Goal: Task Accomplishment & Management: Use online tool/utility

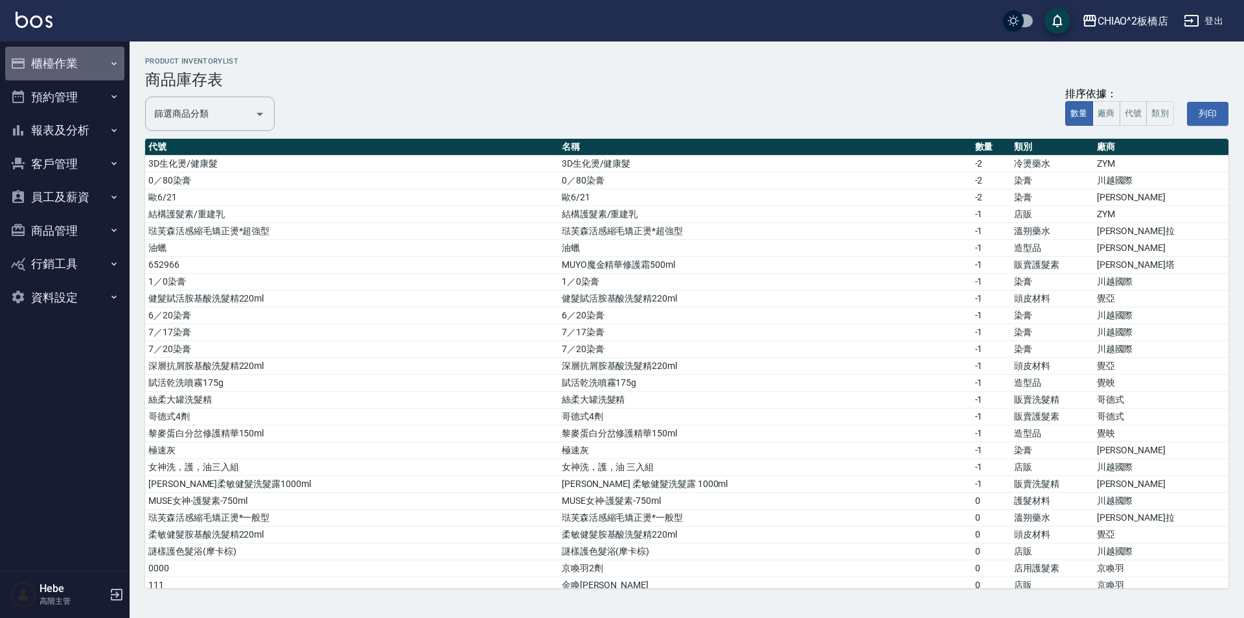
click at [60, 68] on button "櫃檯作業" at bounding box center [64, 64] width 119 height 34
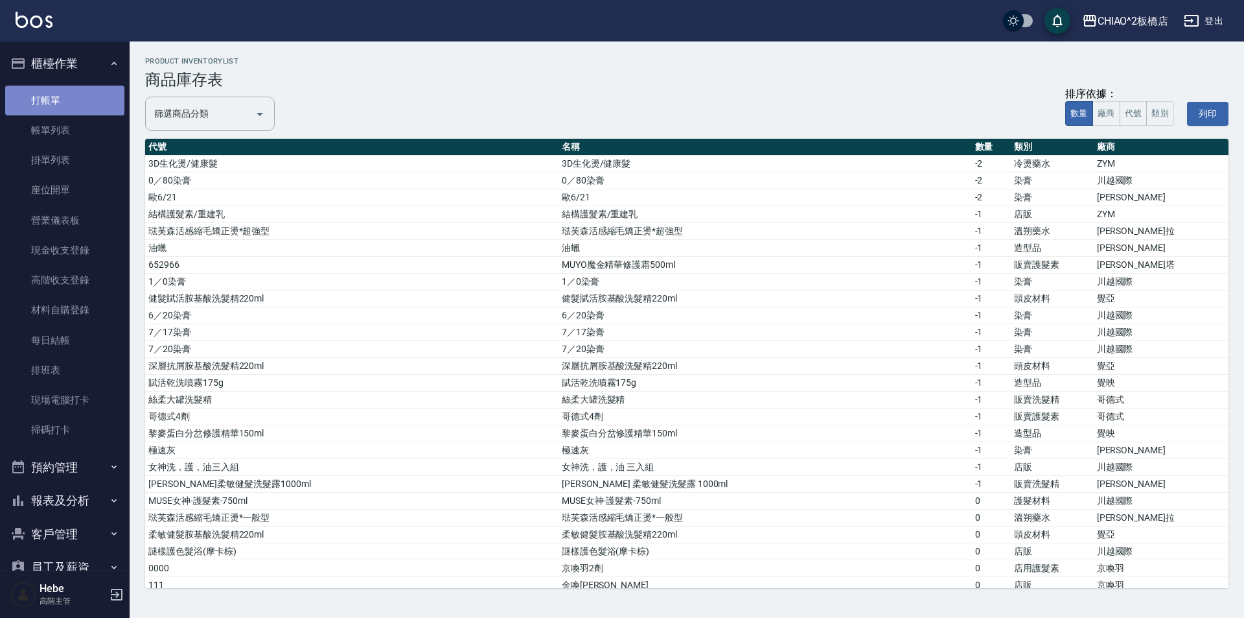
click at [64, 99] on link "打帳單" at bounding box center [64, 101] width 119 height 30
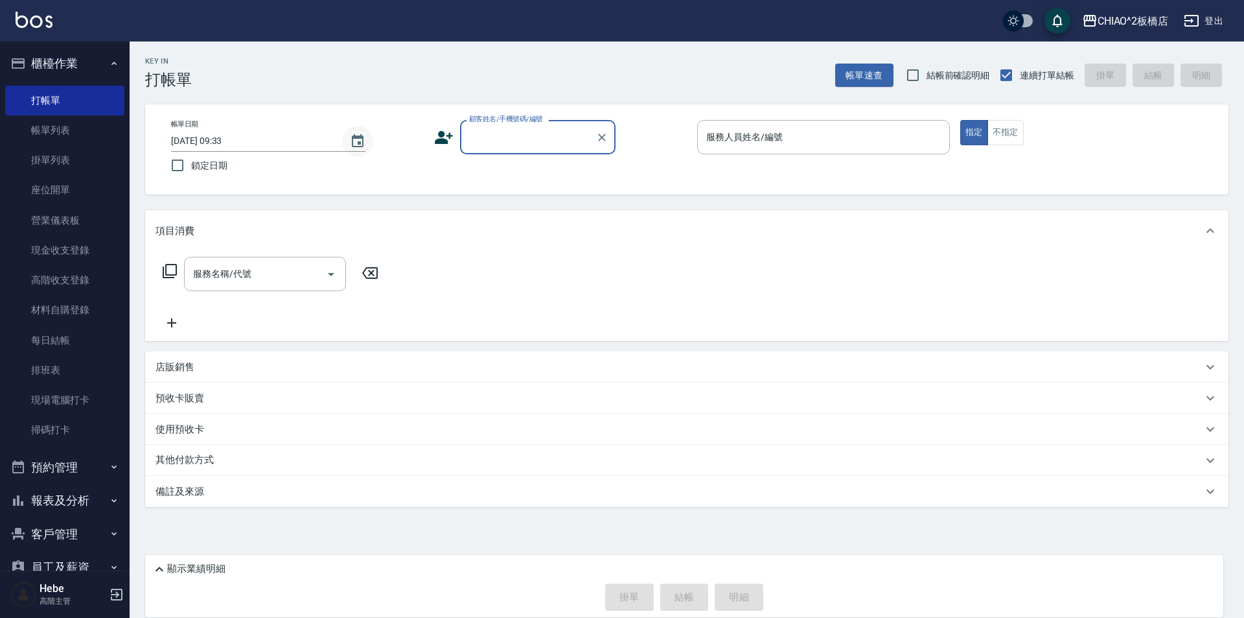
click at [356, 144] on icon "Choose date, selected date is 2025-09-13" at bounding box center [358, 142] width 16 height 16
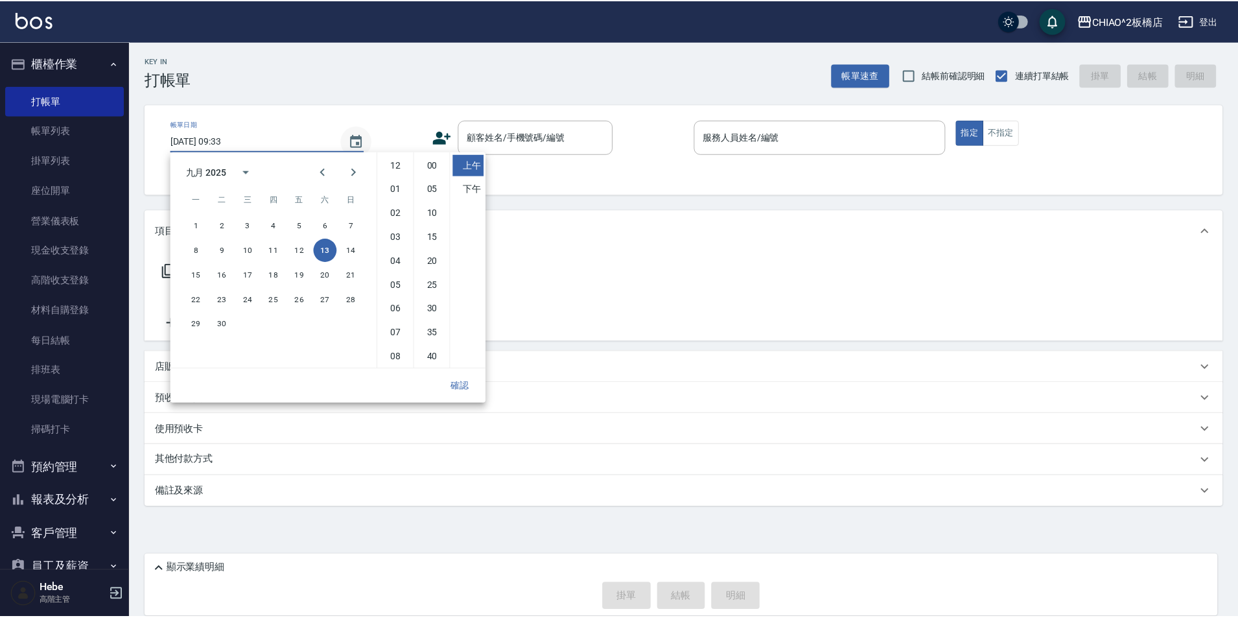
scroll to position [73, 0]
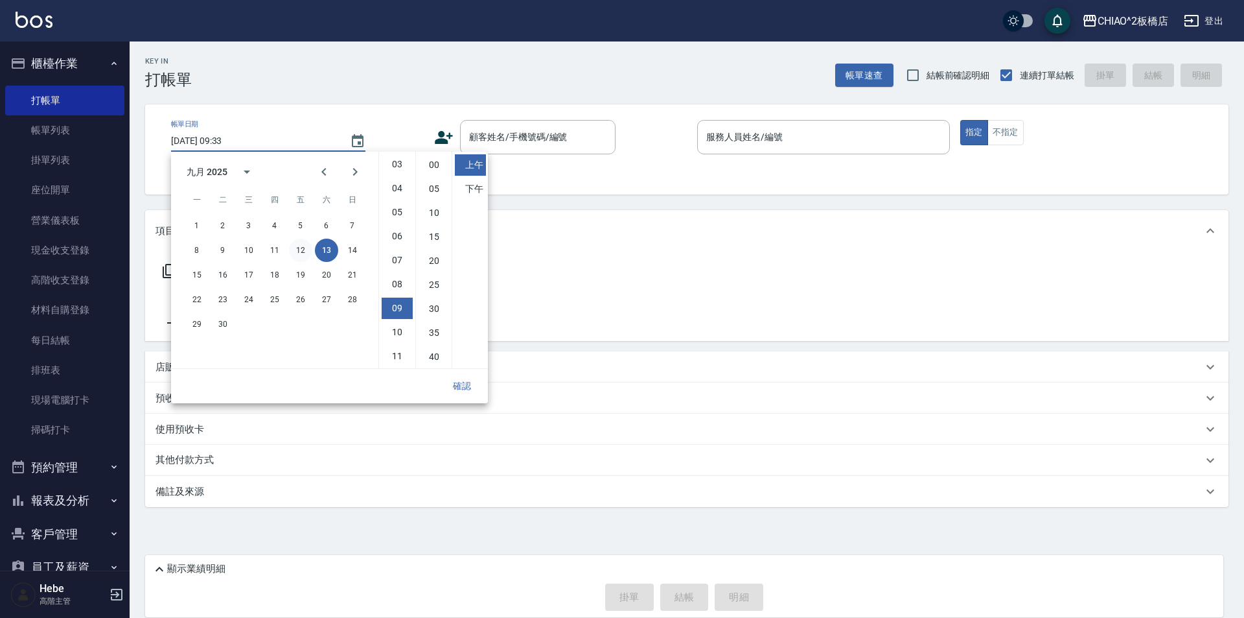
click at [299, 246] on button "12" at bounding box center [300, 250] width 23 height 23
type input "[DATE] 09:33"
click at [467, 386] on button "確認" at bounding box center [461, 386] width 41 height 24
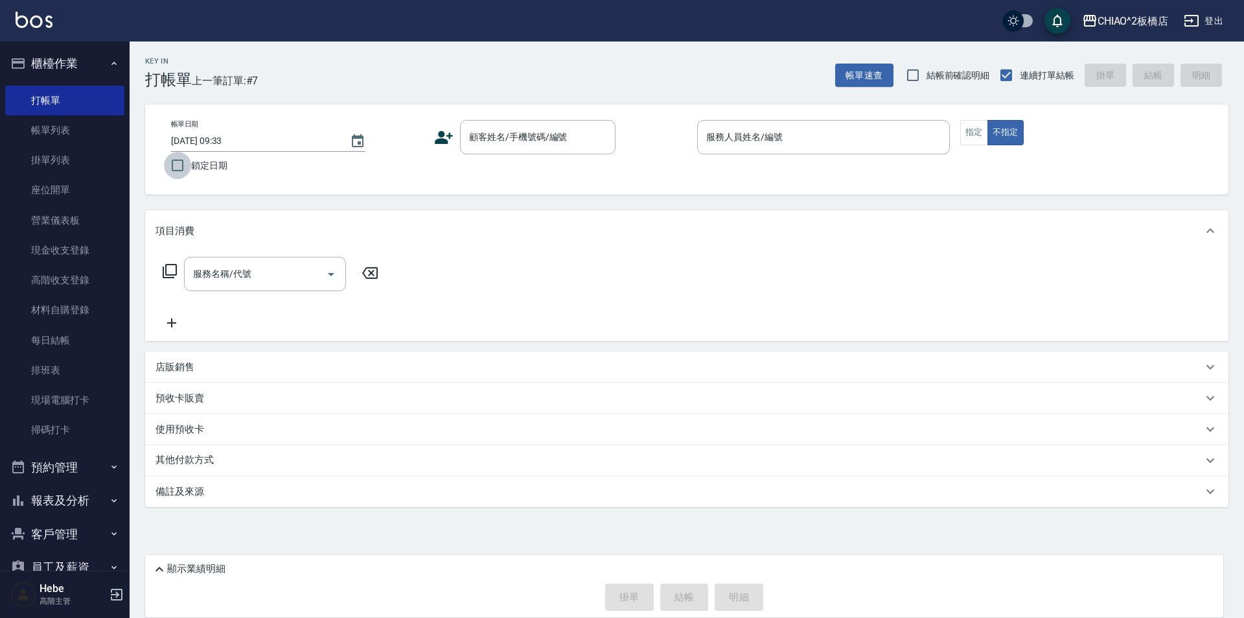
click at [172, 168] on input "鎖定日期" at bounding box center [177, 165] width 27 height 27
checkbox input "true"
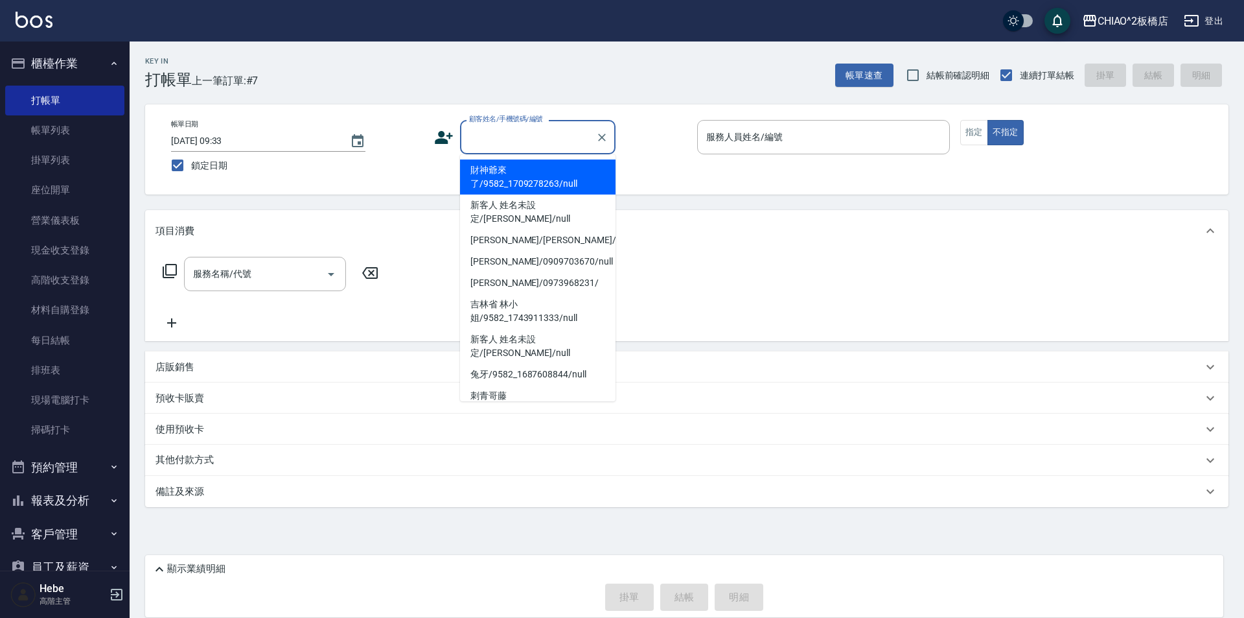
click at [504, 145] on input "顧客姓名/手機號碼/編號" at bounding box center [528, 137] width 124 height 23
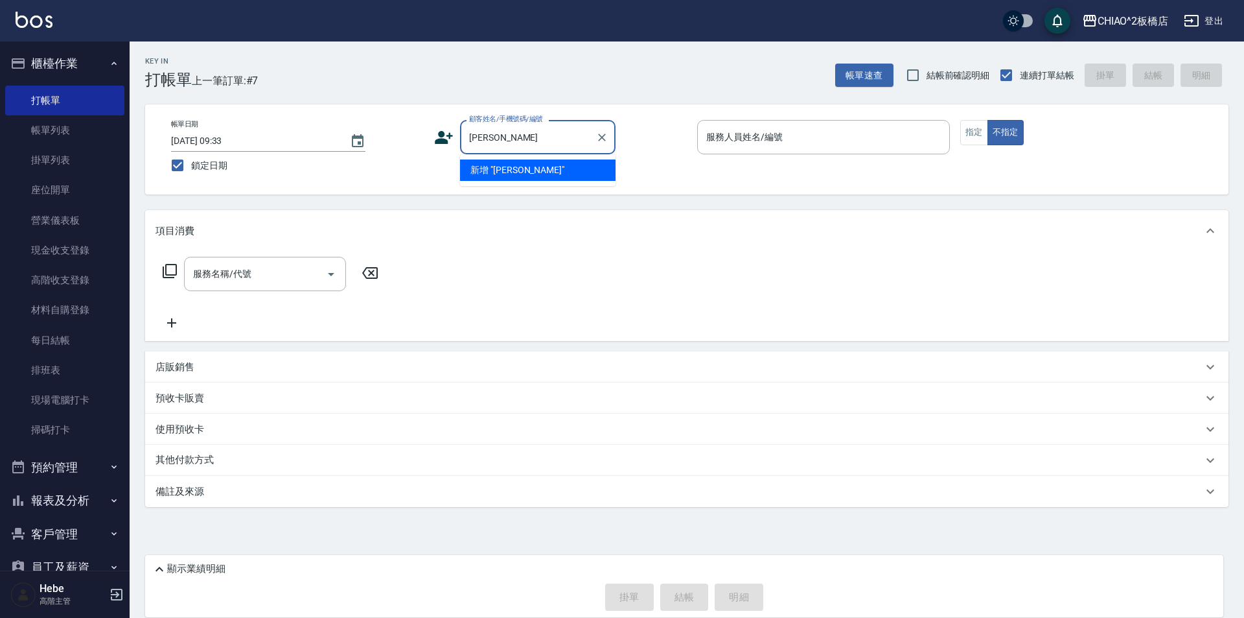
type input "[PERSON_NAME]"
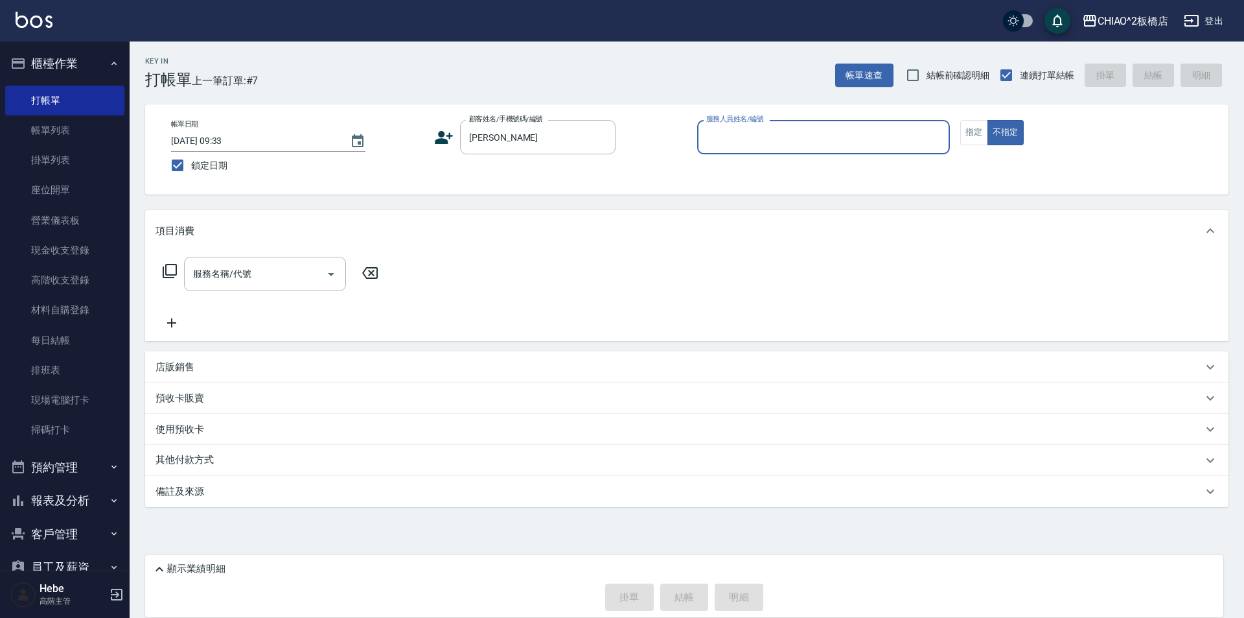
click at [734, 139] on input "服務人員姓名/編號" at bounding box center [823, 137] width 241 height 23
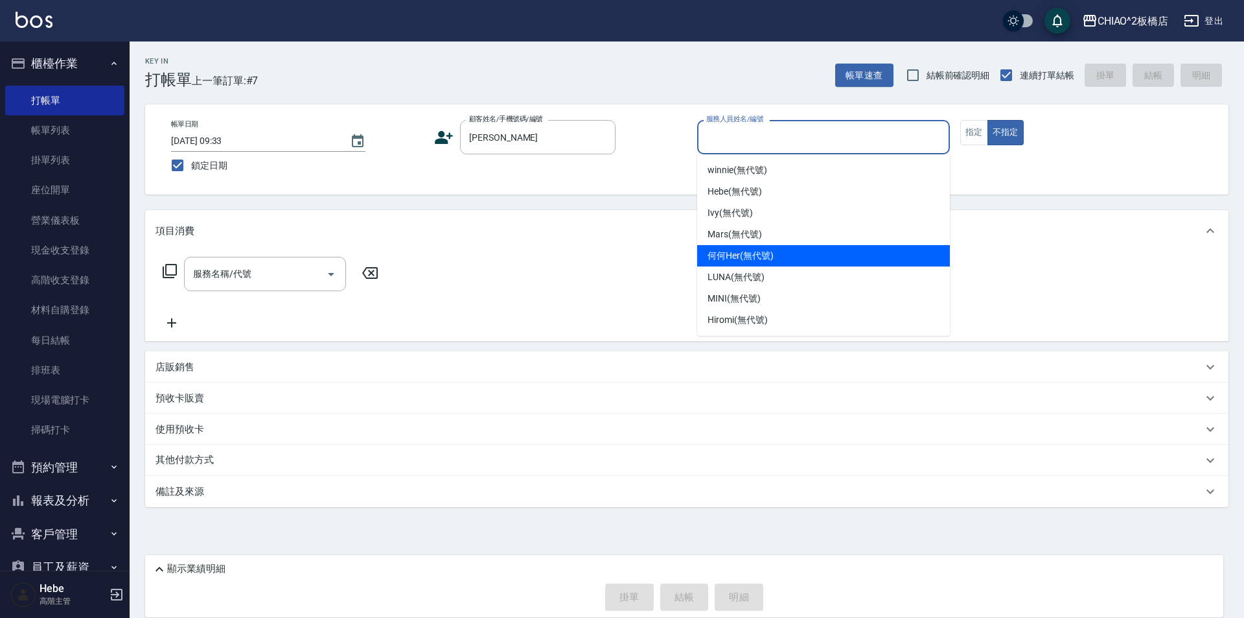
click at [745, 251] on span "何何Her (無代號)" at bounding box center [741, 256] width 66 height 14
type input "何何Her (無代號)"
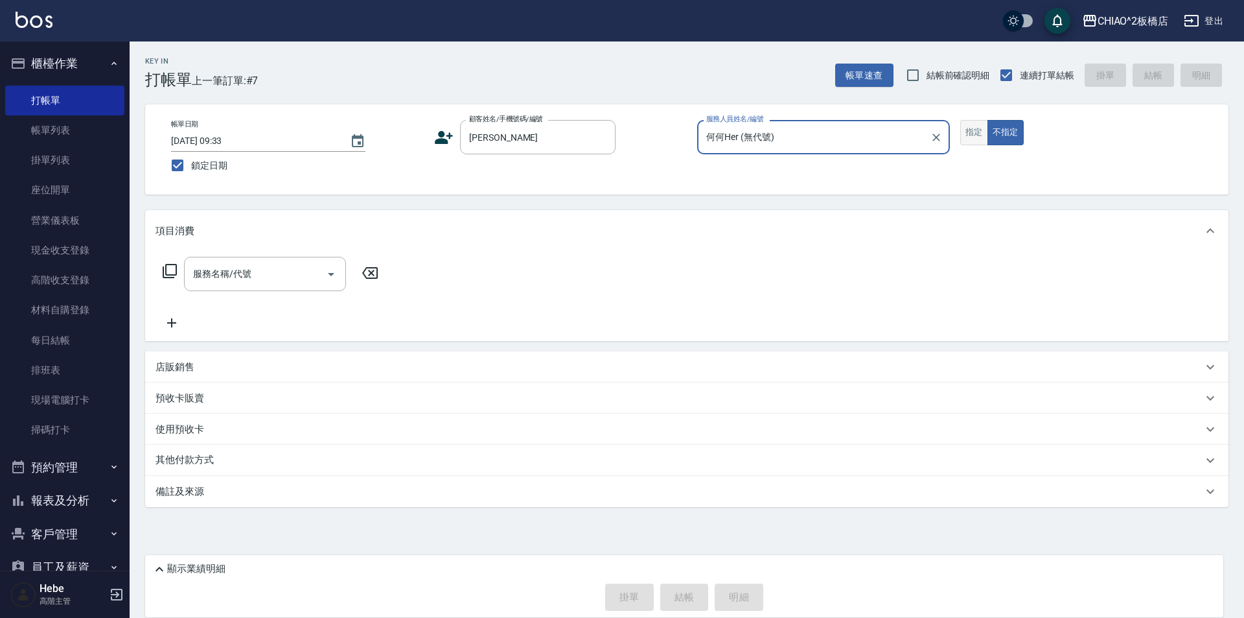
click at [964, 131] on button "指定" at bounding box center [975, 132] width 28 height 25
click at [298, 267] on input "服務名稱/代號" at bounding box center [255, 274] width 131 height 23
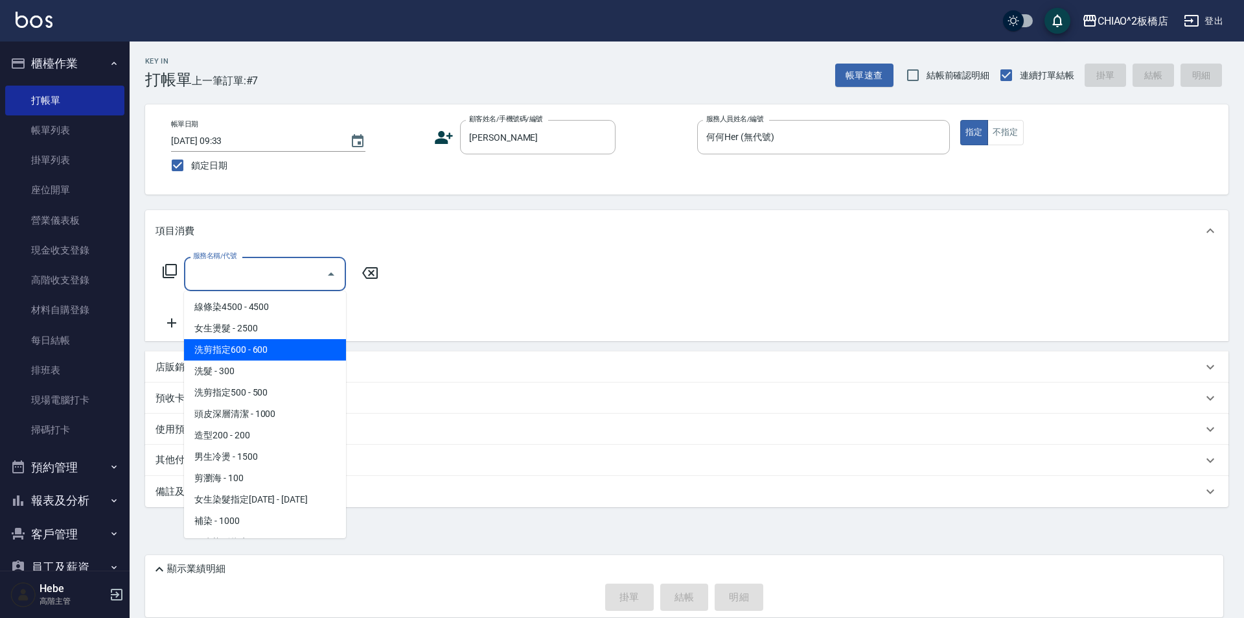
click at [272, 353] on span "洗剪指定600 - 600" at bounding box center [265, 349] width 162 height 21
type input "洗剪指定600(96678)"
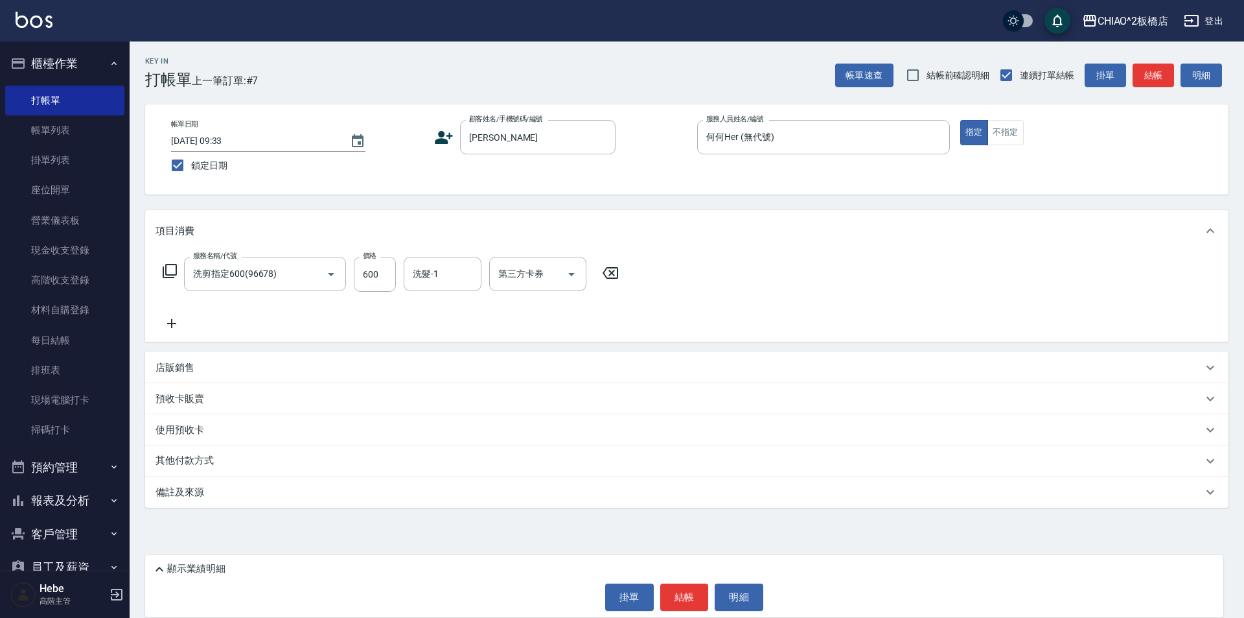
click at [171, 320] on icon at bounding box center [171, 323] width 9 height 9
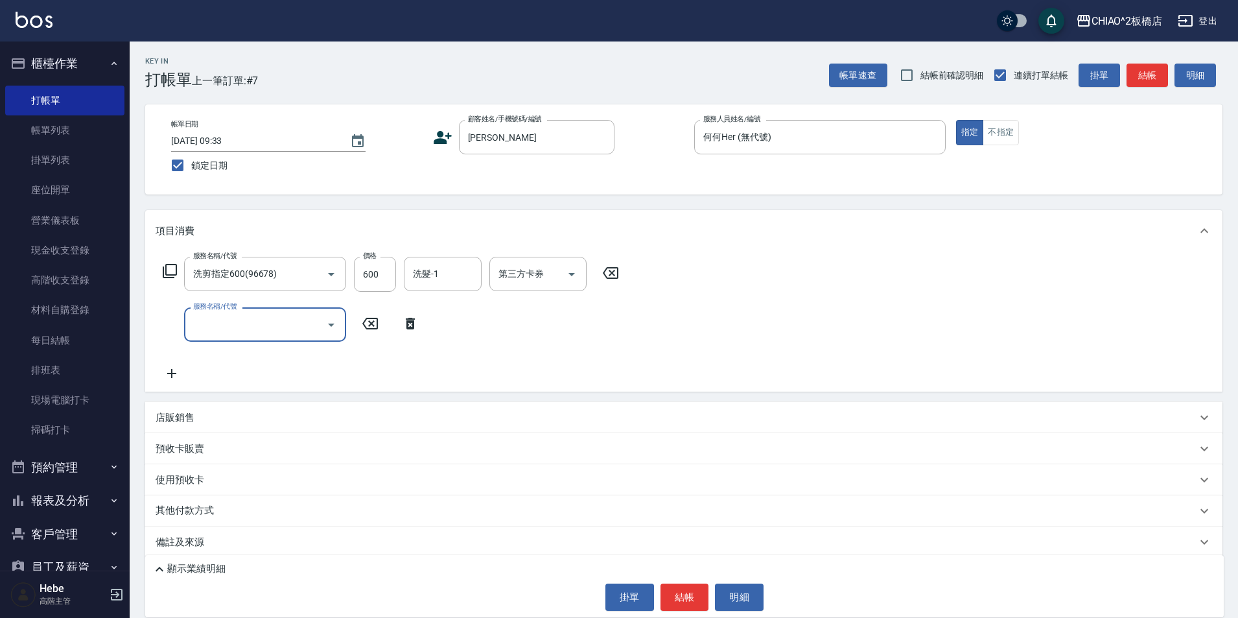
click at [275, 326] on input "服務名稱/代號" at bounding box center [255, 324] width 131 height 23
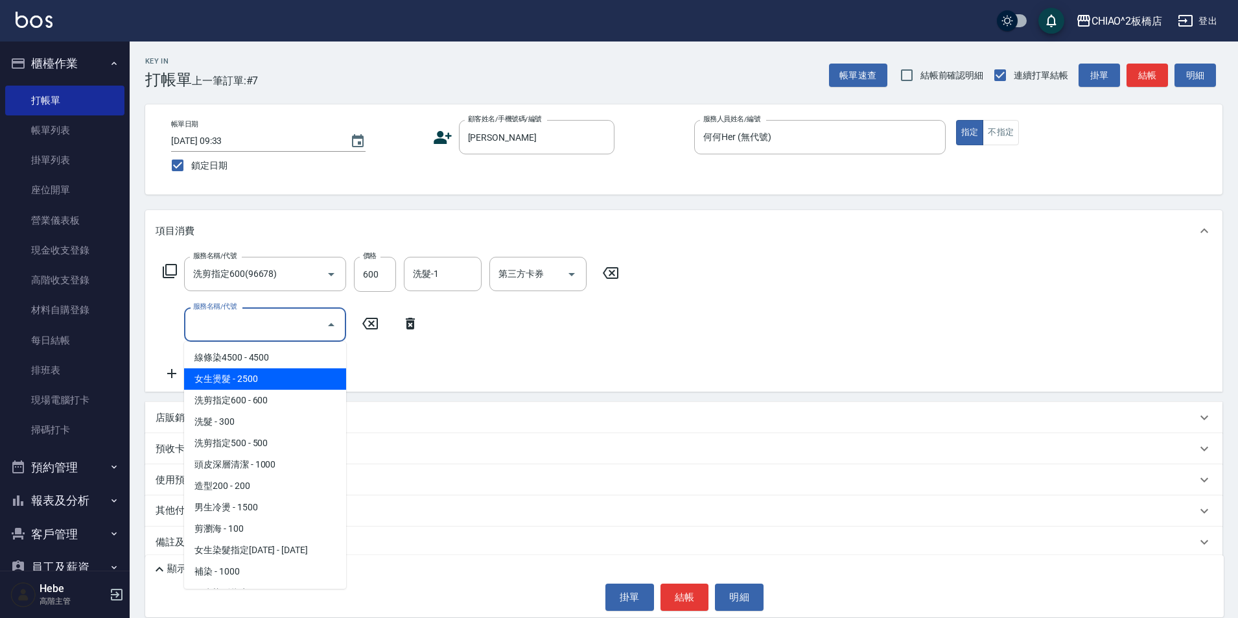
click at [281, 376] on span "女生燙髮 - 2500" at bounding box center [265, 378] width 162 height 21
type input "女生燙髮(96677)"
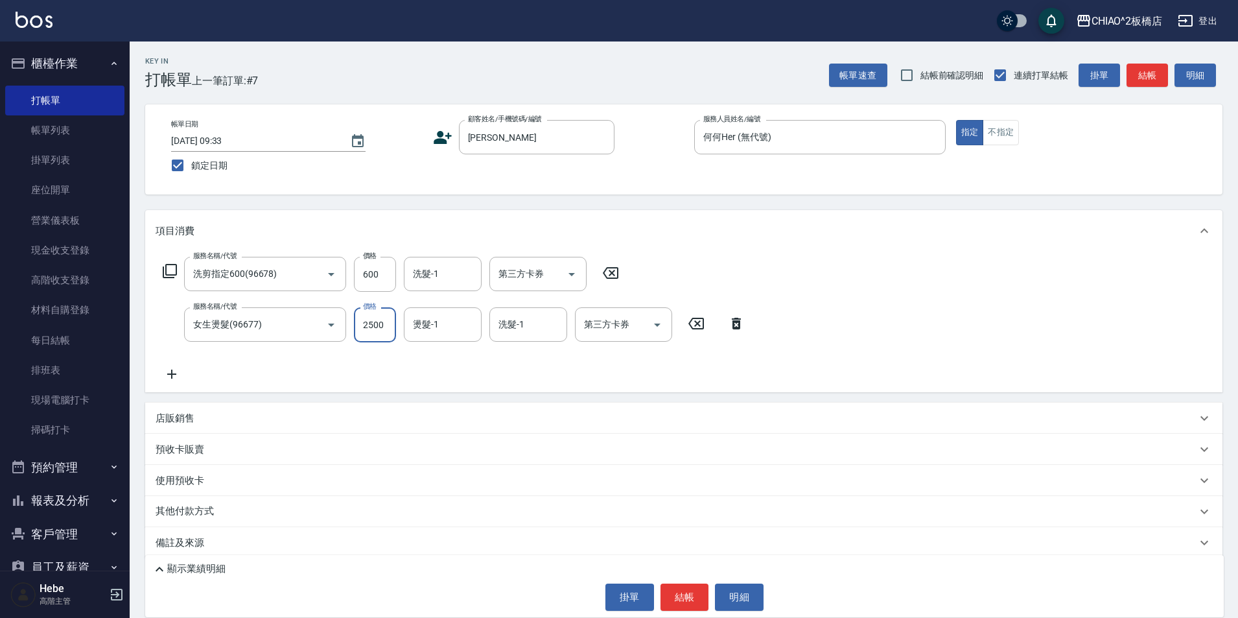
click at [381, 321] on input "2500" at bounding box center [375, 324] width 42 height 35
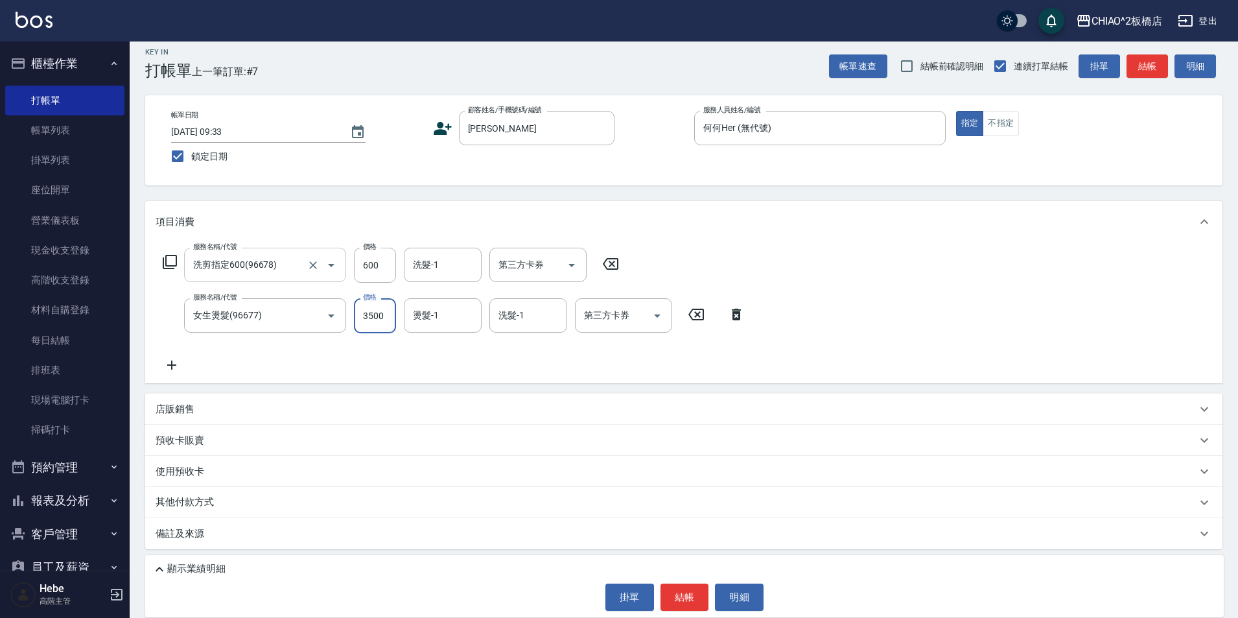
scroll to position [12, 0]
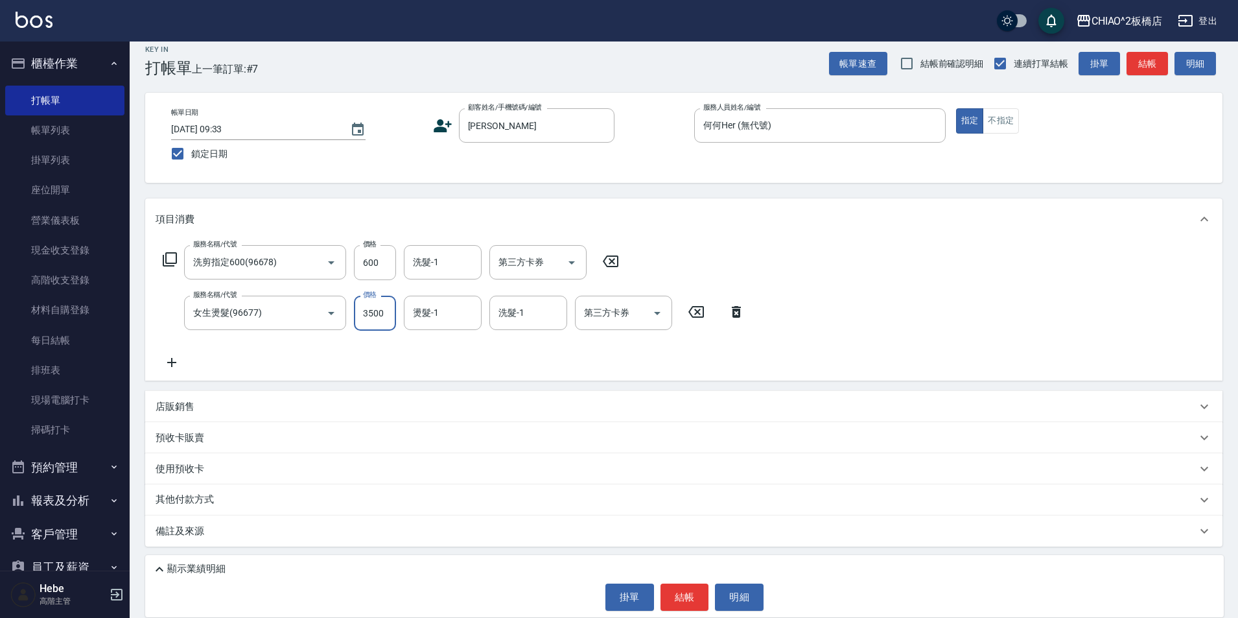
type input "3500"
click at [192, 494] on p "其他付款方式" at bounding box center [188, 500] width 65 height 14
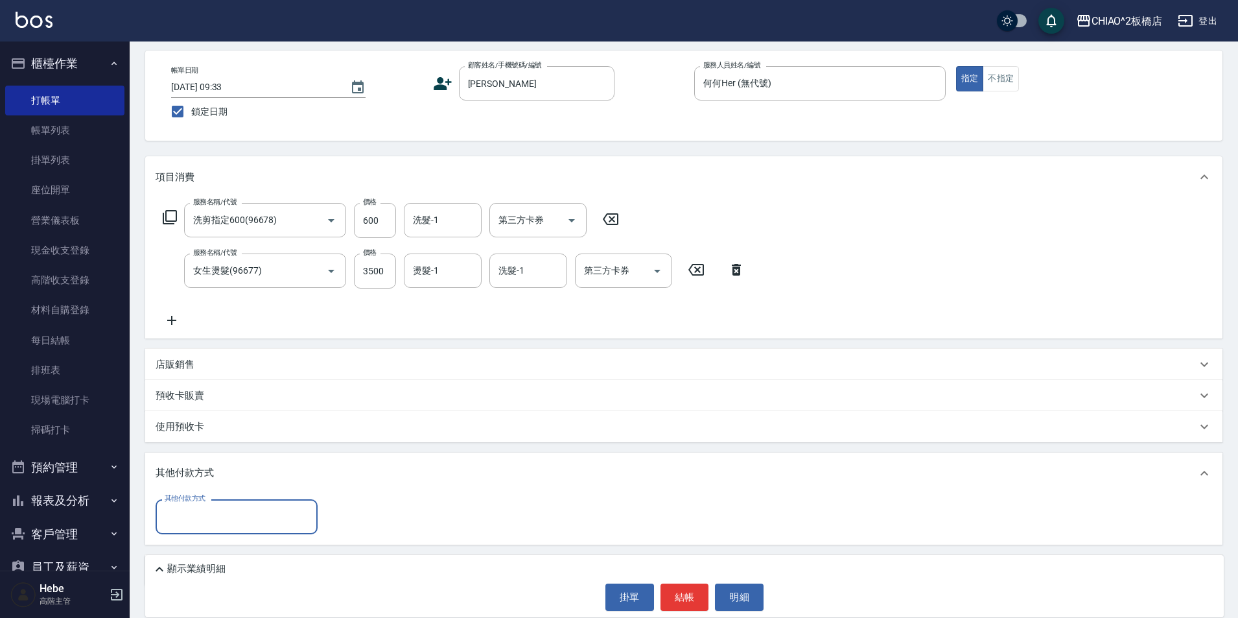
scroll to position [76, 0]
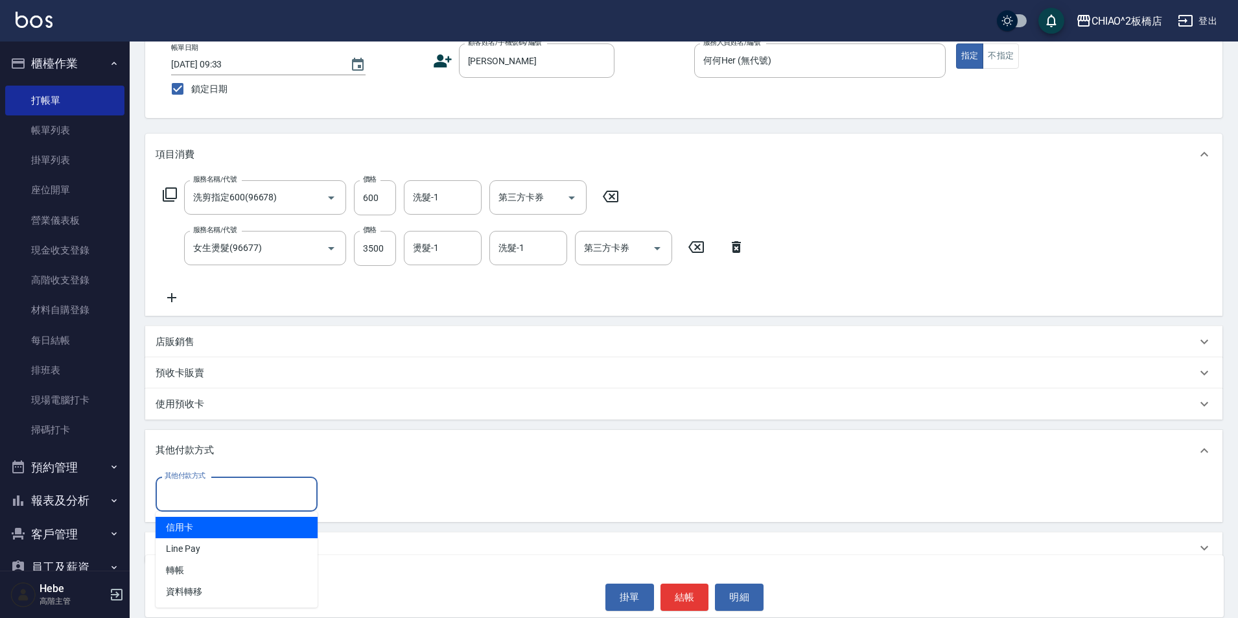
click at [194, 493] on input "其他付款方式" at bounding box center [236, 493] width 150 height 23
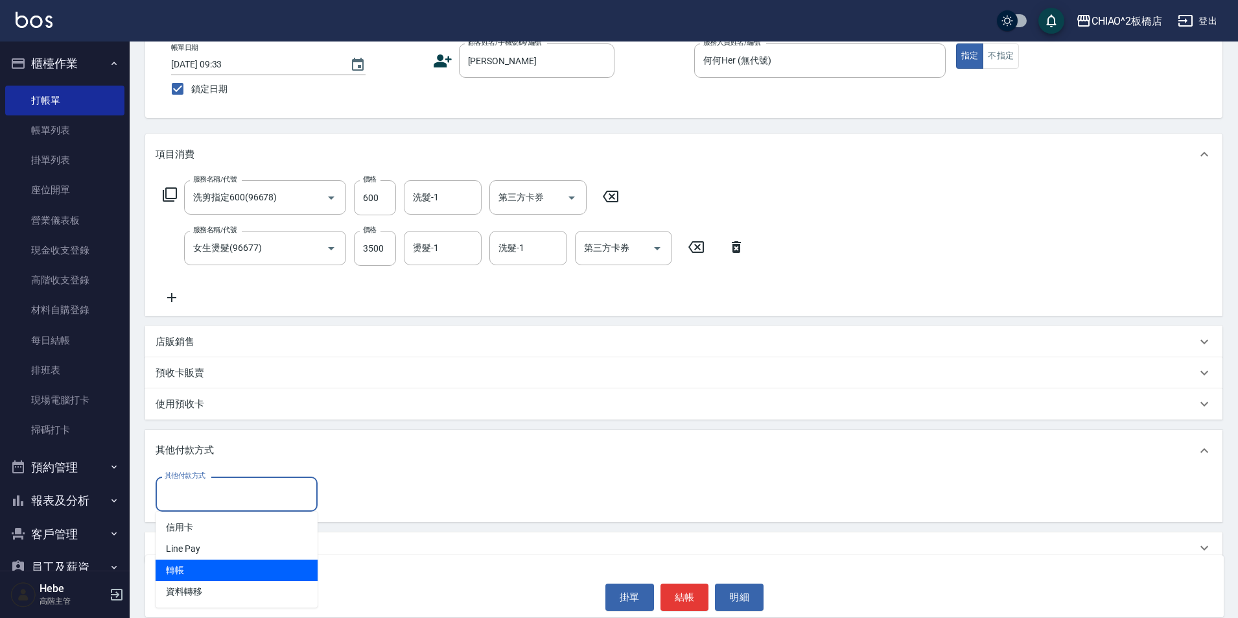
click at [205, 568] on span "轉帳" at bounding box center [237, 569] width 162 height 21
type input "轉帳"
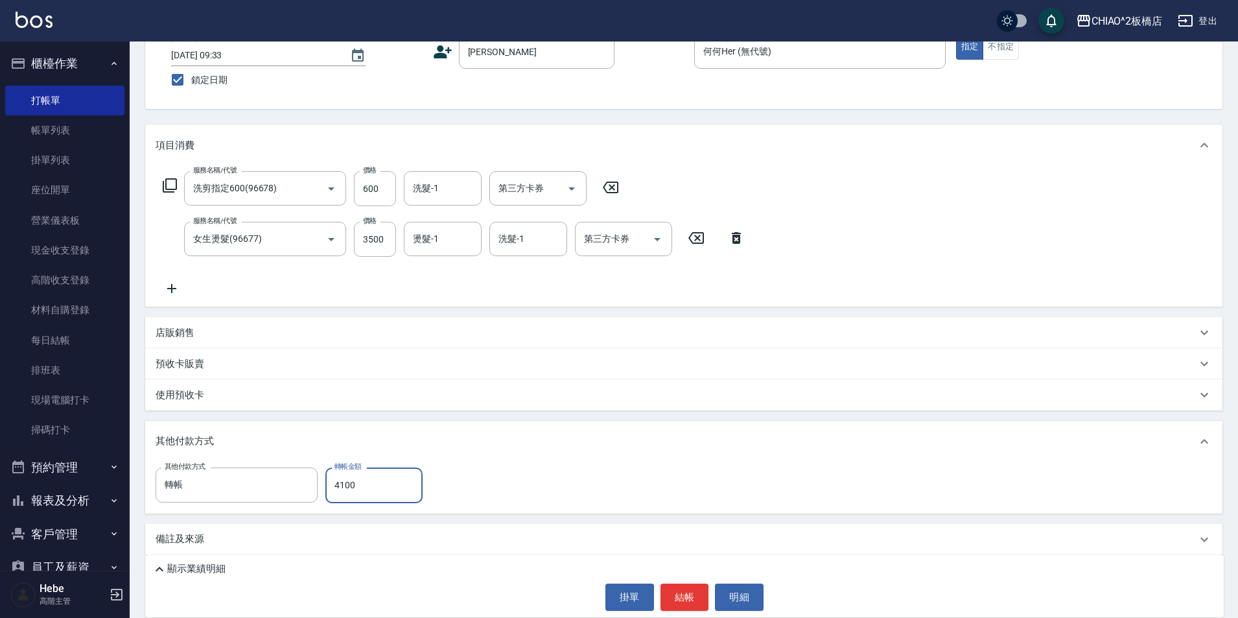
scroll to position [94, 0]
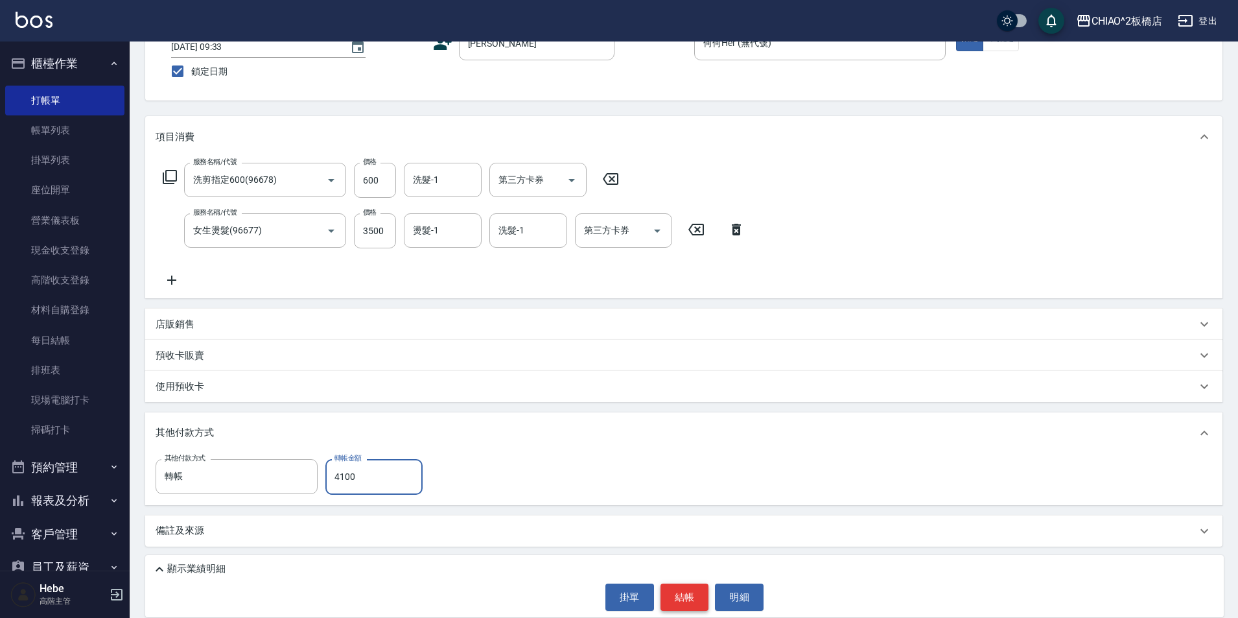
type input "4100"
click at [686, 595] on button "結帳" at bounding box center [684, 596] width 49 height 27
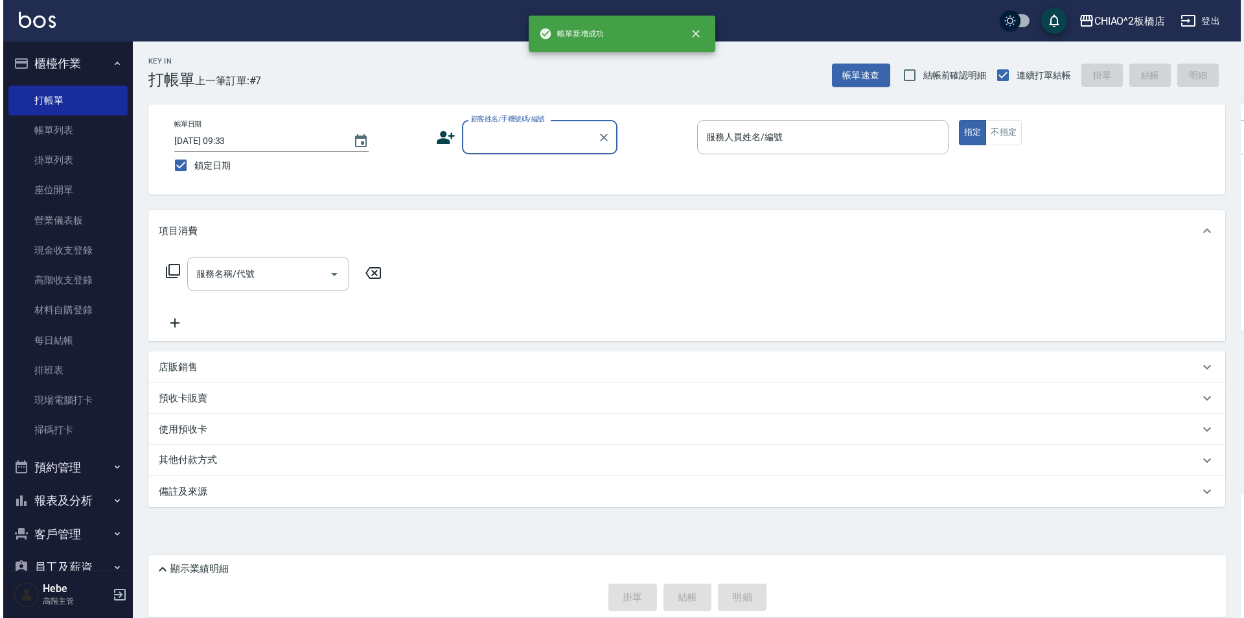
scroll to position [0, 0]
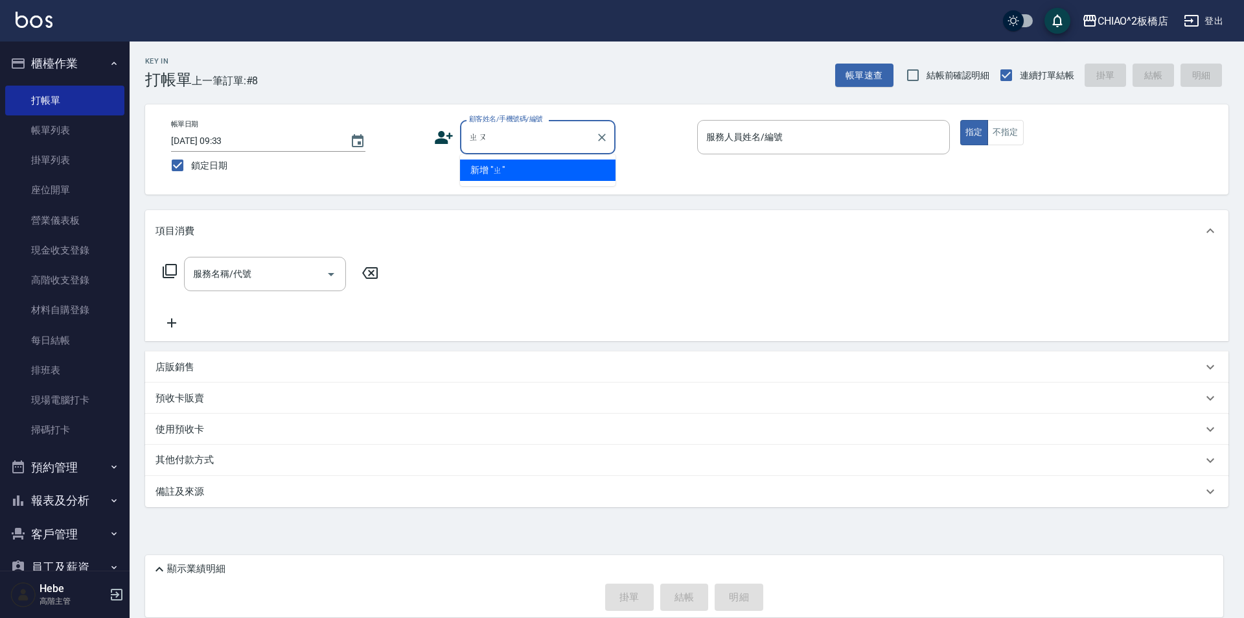
type input "周"
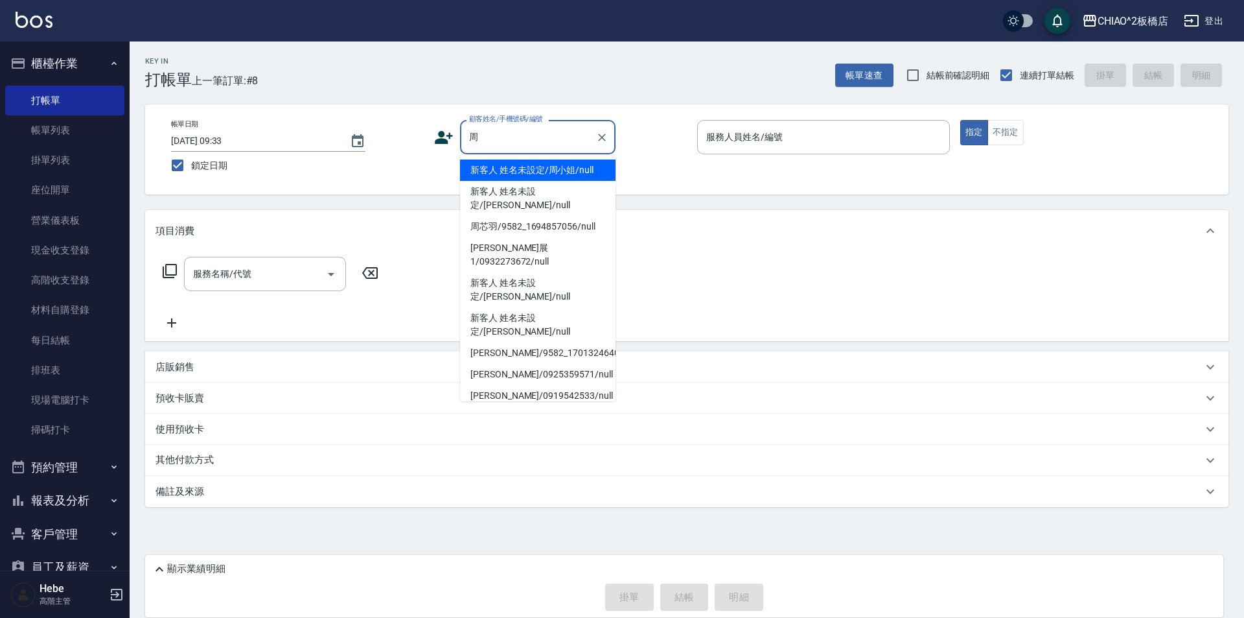
click at [516, 169] on li "新客人 姓名未設定/周小姐/null" at bounding box center [538, 169] width 156 height 21
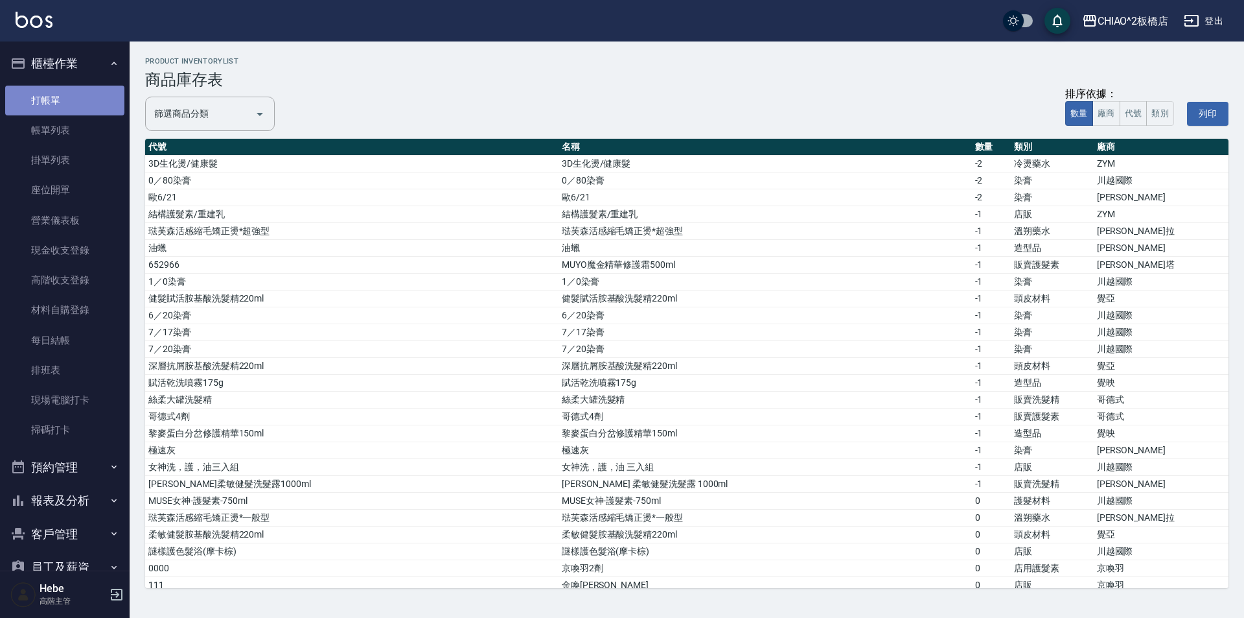
click at [64, 97] on link "打帳單" at bounding box center [64, 101] width 119 height 30
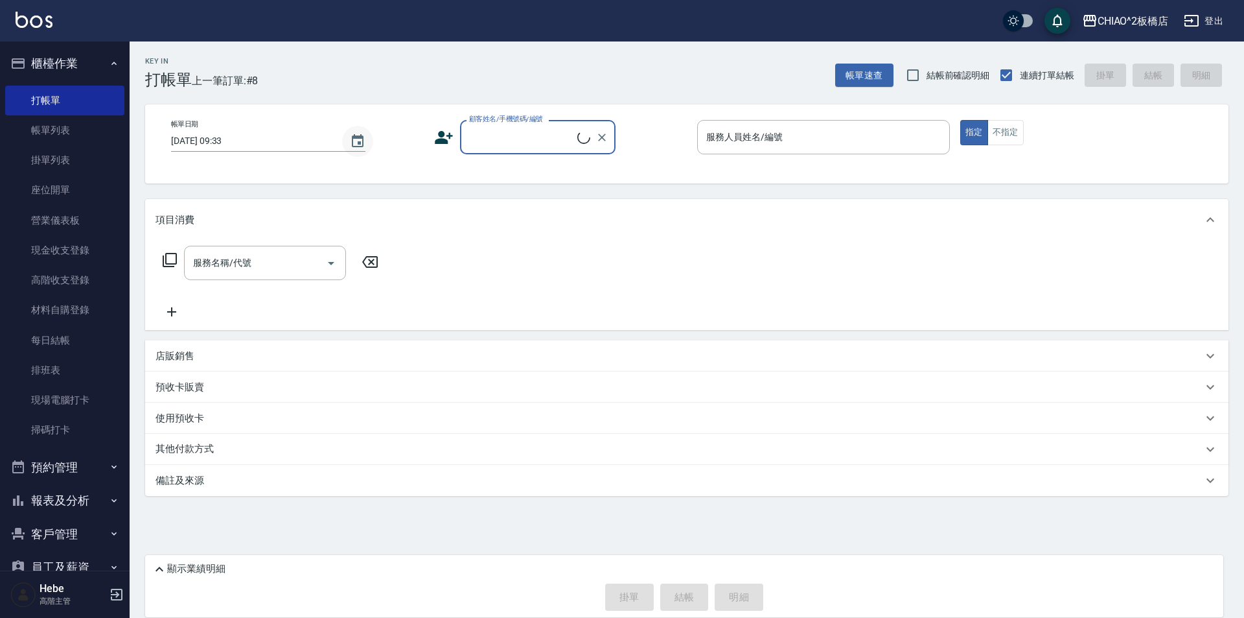
click at [357, 143] on icon "Choose date, selected date is 2025-09-12" at bounding box center [358, 142] width 16 height 16
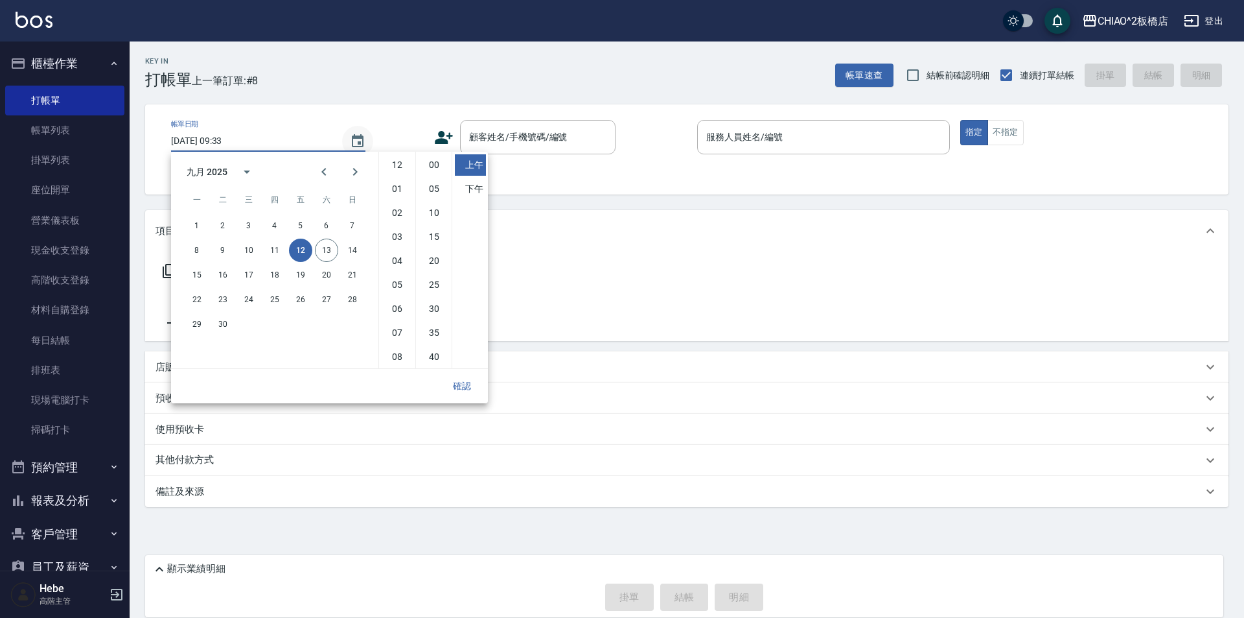
scroll to position [73, 0]
click at [574, 136] on input "顧客姓名/手機號碼/編號" at bounding box center [528, 137] width 124 height 23
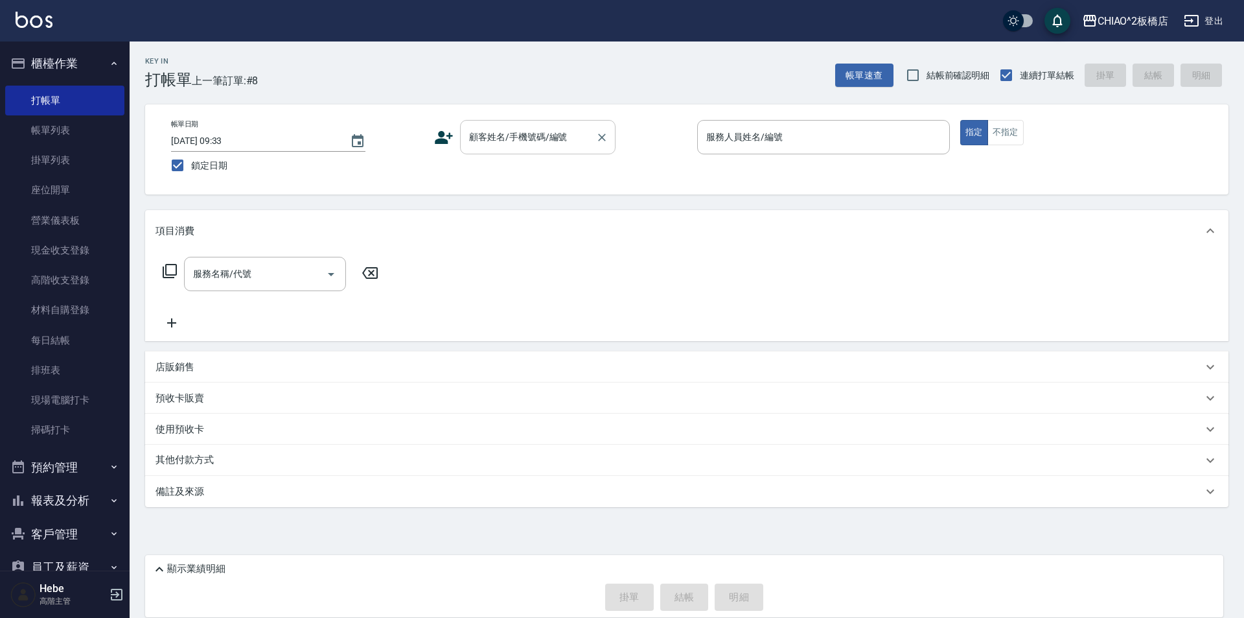
click at [488, 141] on input "顧客姓名/手機號碼/編號" at bounding box center [528, 137] width 124 height 23
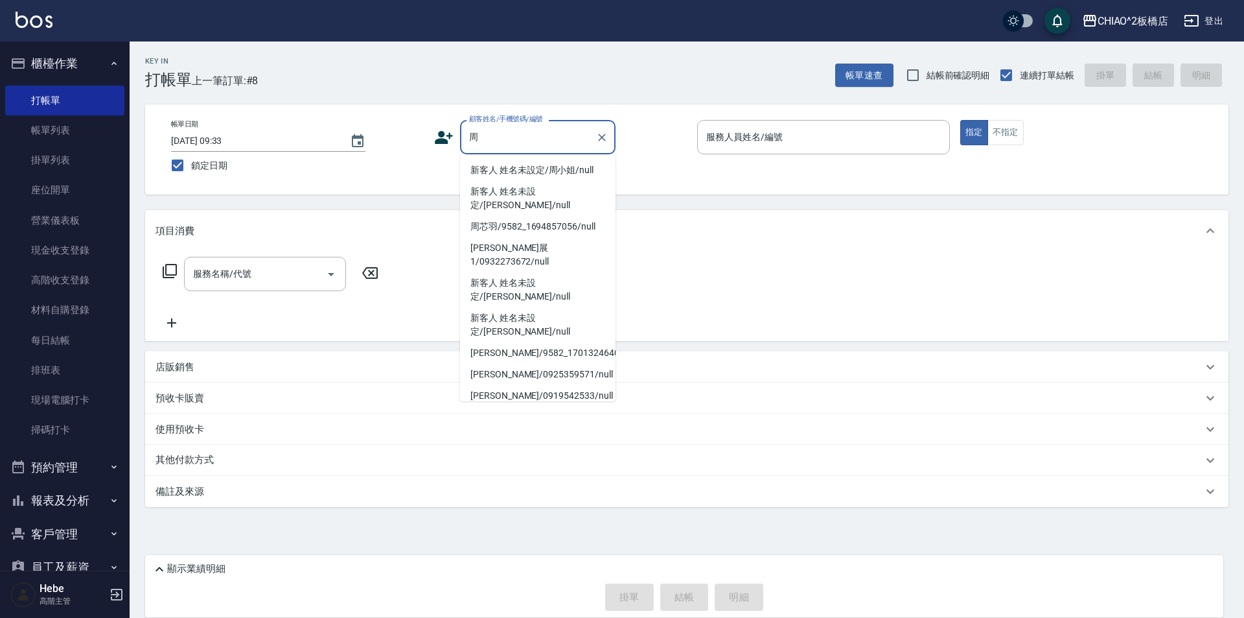
click at [510, 166] on li "新客人 姓名未設定/周小姐/null" at bounding box center [538, 169] width 156 height 21
type input "新客人 姓名未設定/周小姐/null"
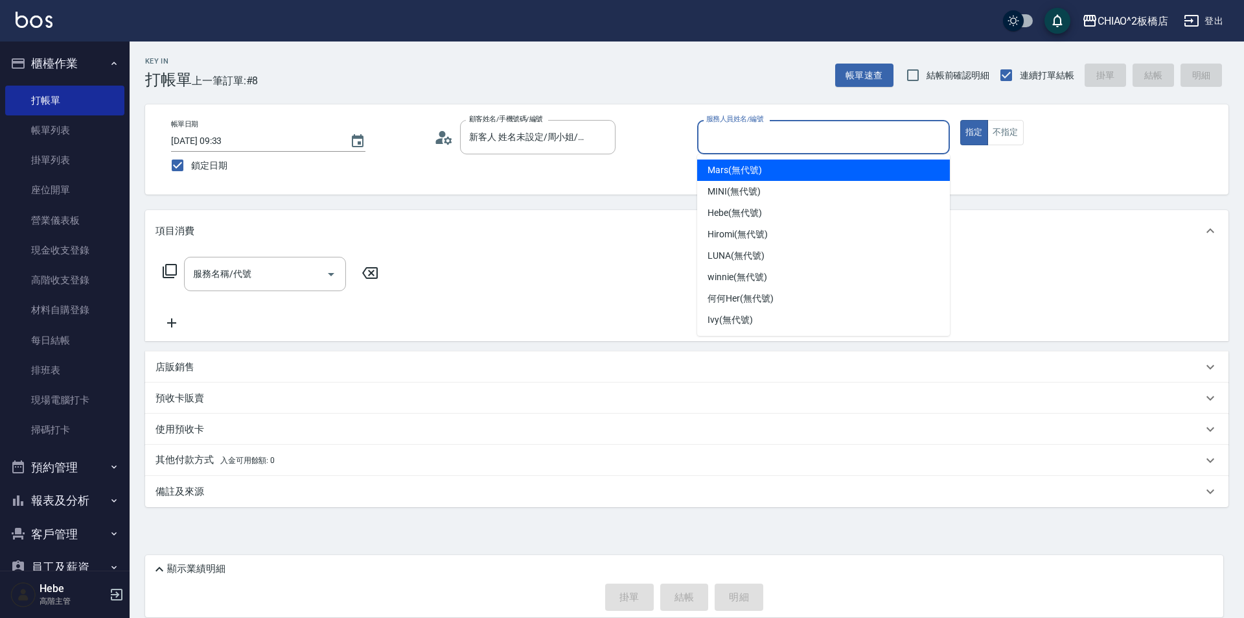
click at [704, 137] on input "服務人員姓名/編號" at bounding box center [823, 137] width 241 height 23
click at [769, 172] on div "Mars (無代號)" at bounding box center [823, 169] width 253 height 21
type input "Mars(無代號)"
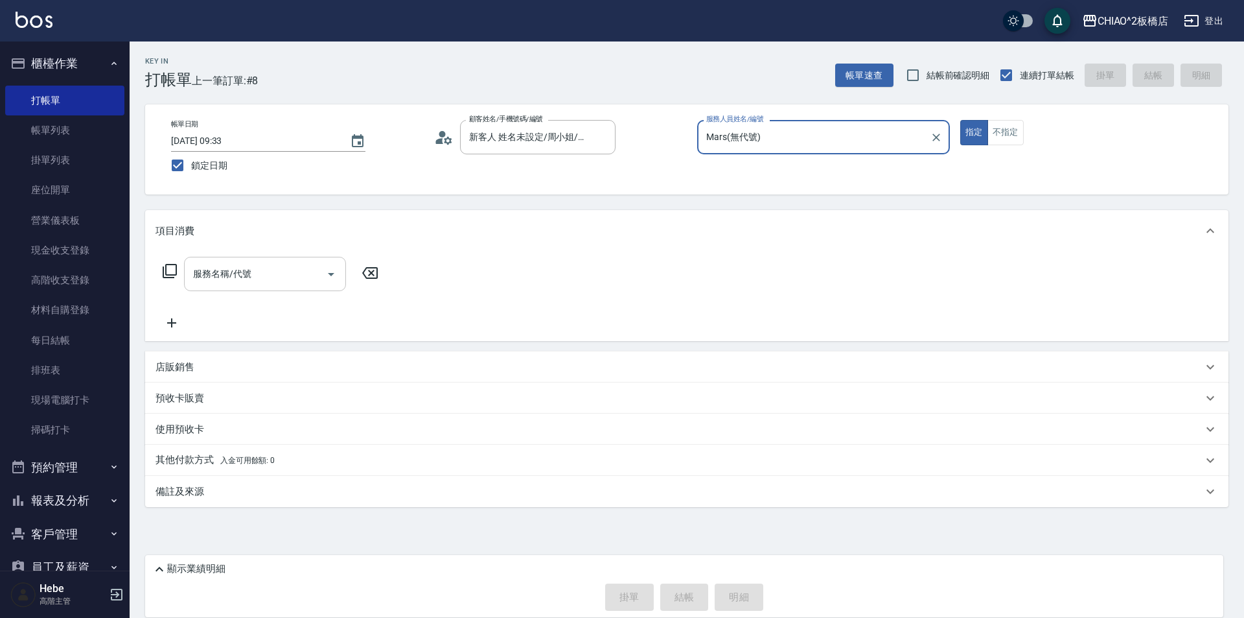
click at [291, 288] on div "服務名稱/代號" at bounding box center [265, 274] width 162 height 34
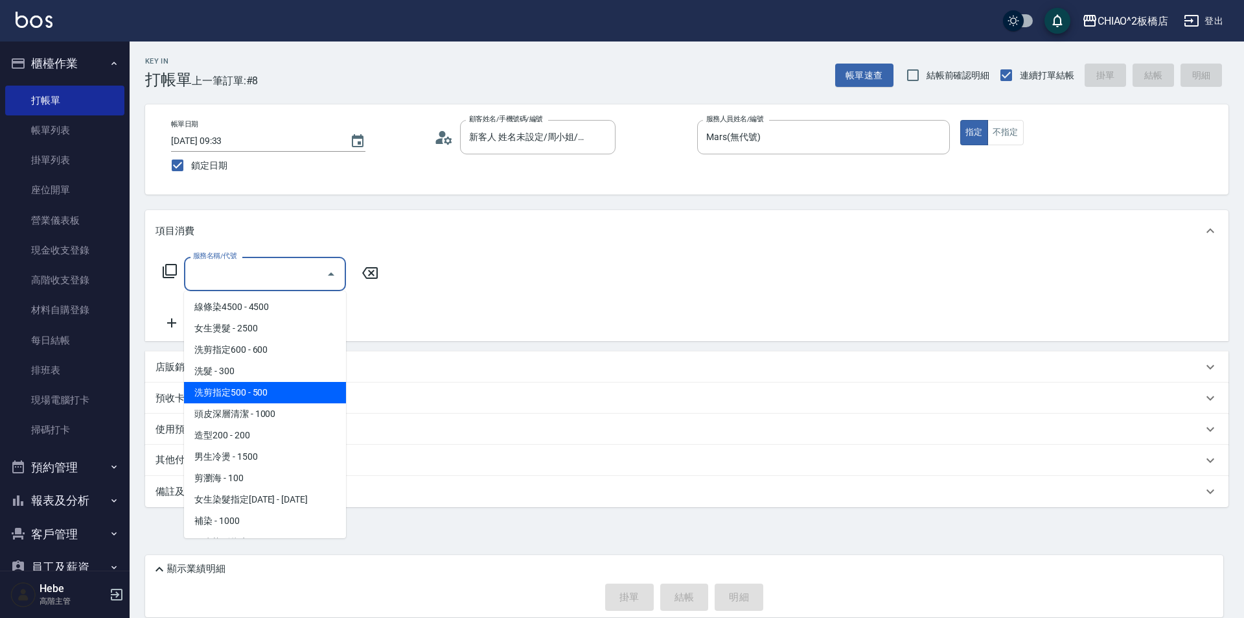
click at [289, 389] on span "洗剪指定500 - 500" at bounding box center [265, 392] width 162 height 21
type input "洗剪指定500(96681)"
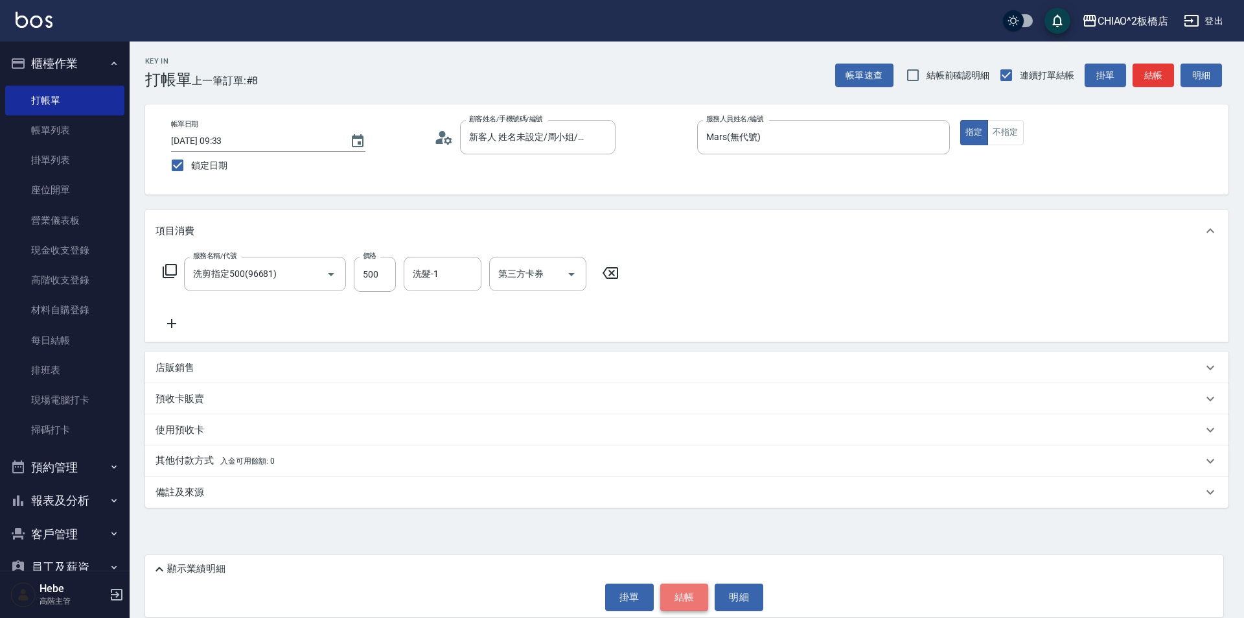
click at [677, 593] on button "結帳" at bounding box center [684, 596] width 49 height 27
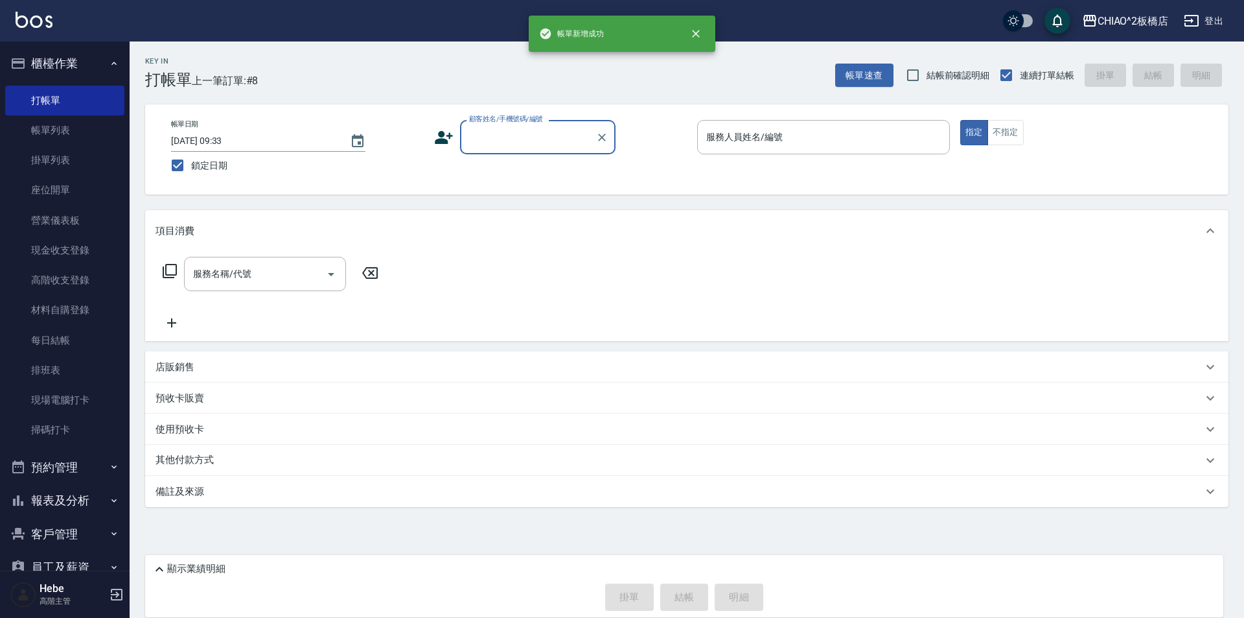
scroll to position [0, 0]
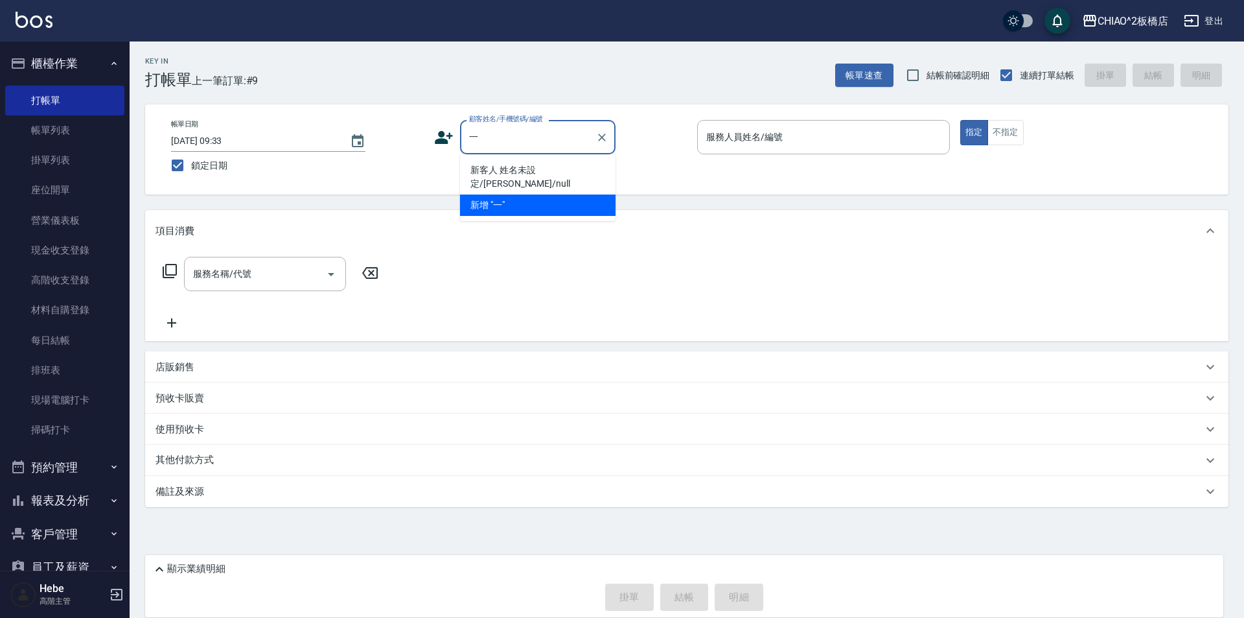
type input "奕"
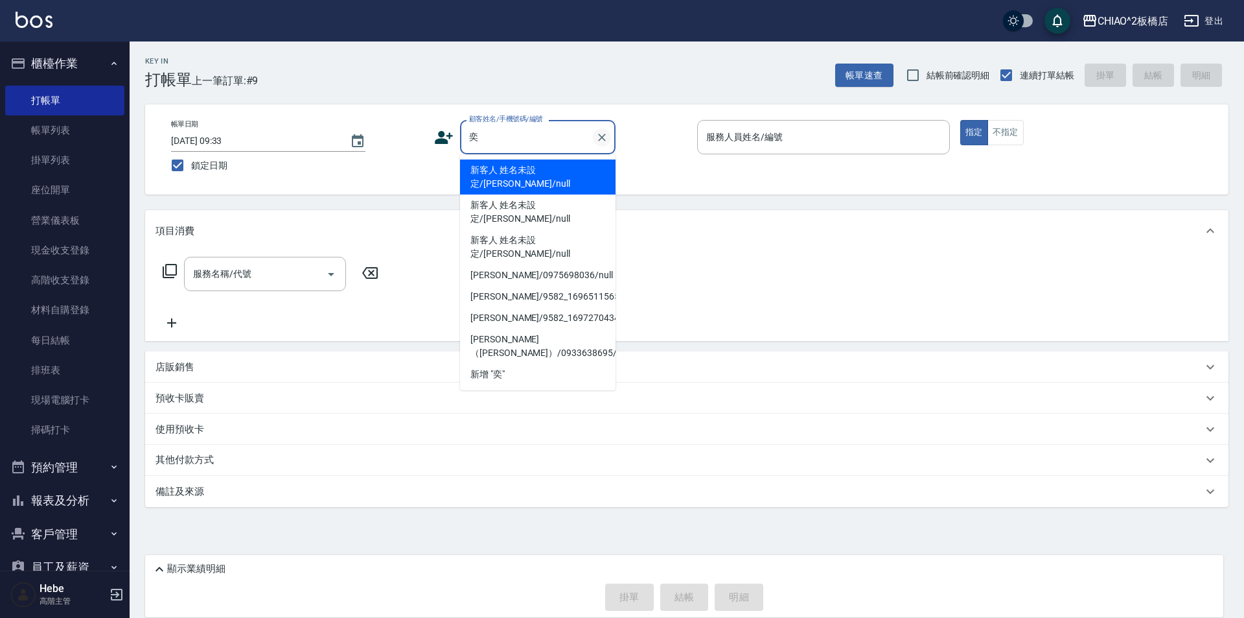
click at [603, 144] on button "Clear" at bounding box center [602, 137] width 18 height 18
click at [602, 140] on icon "Clear" at bounding box center [602, 137] width 13 height 13
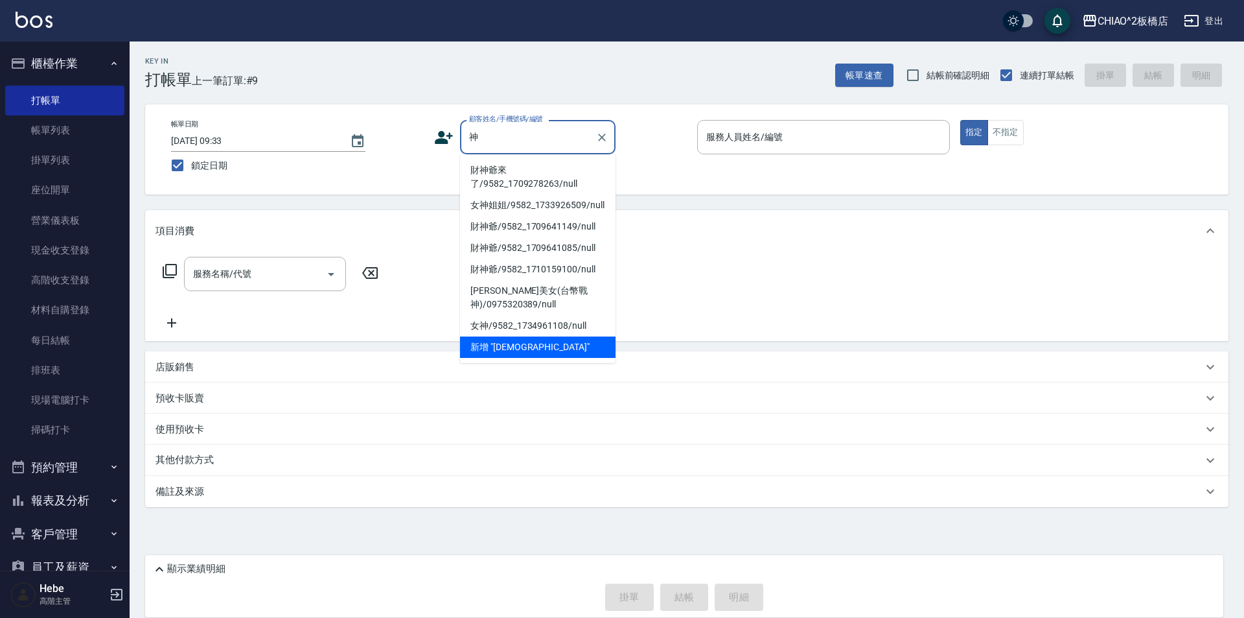
click at [527, 170] on li "財神爺來了/9582_1709278263/null" at bounding box center [538, 176] width 156 height 35
type input "財神爺來了/9582_1709278263/null"
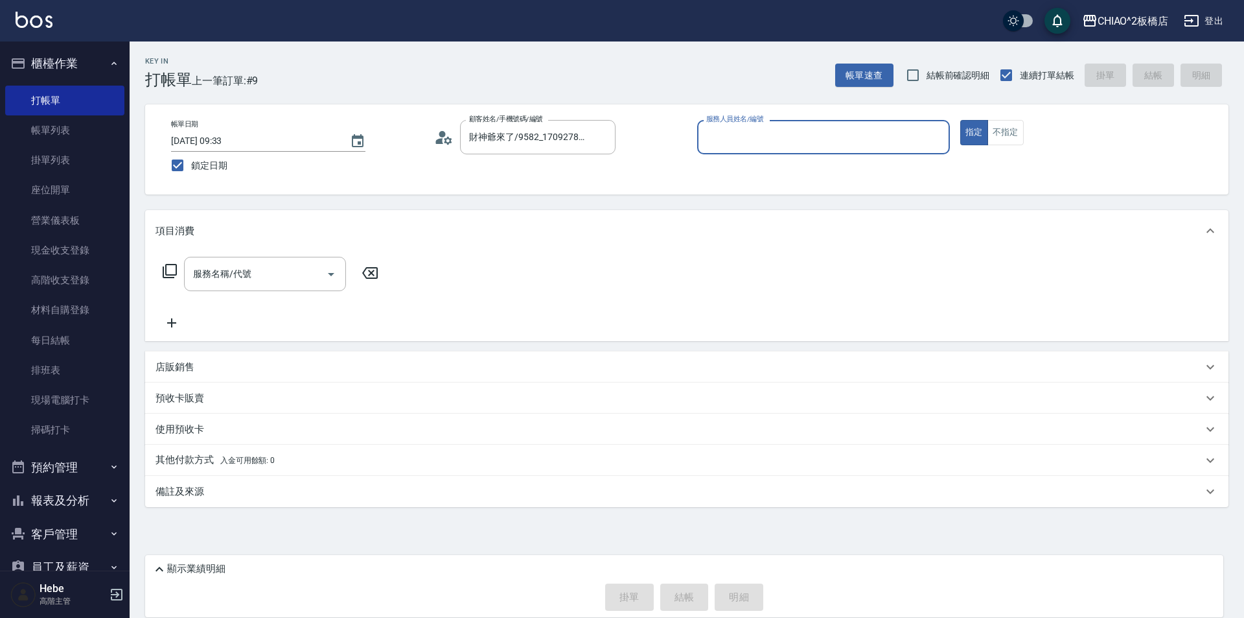
click at [732, 144] on input "服務人員姓名/編號" at bounding box center [823, 137] width 241 height 23
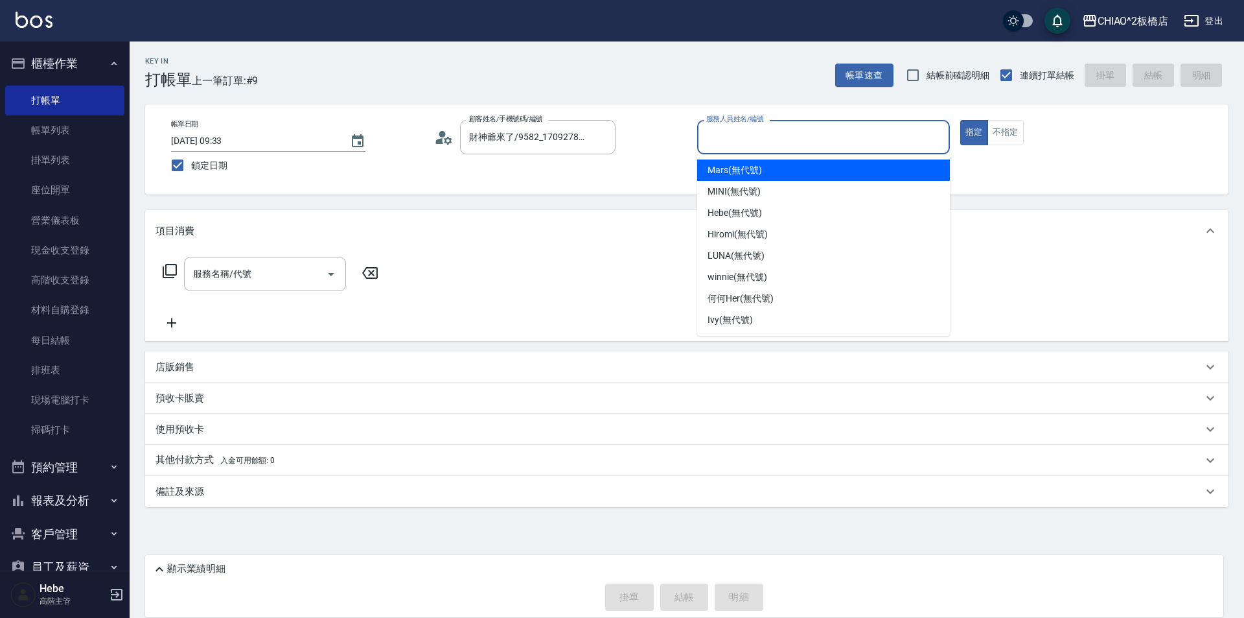
click at [745, 165] on span "Mars (無代號)" at bounding box center [735, 170] width 54 height 14
type input "Mars(無代號)"
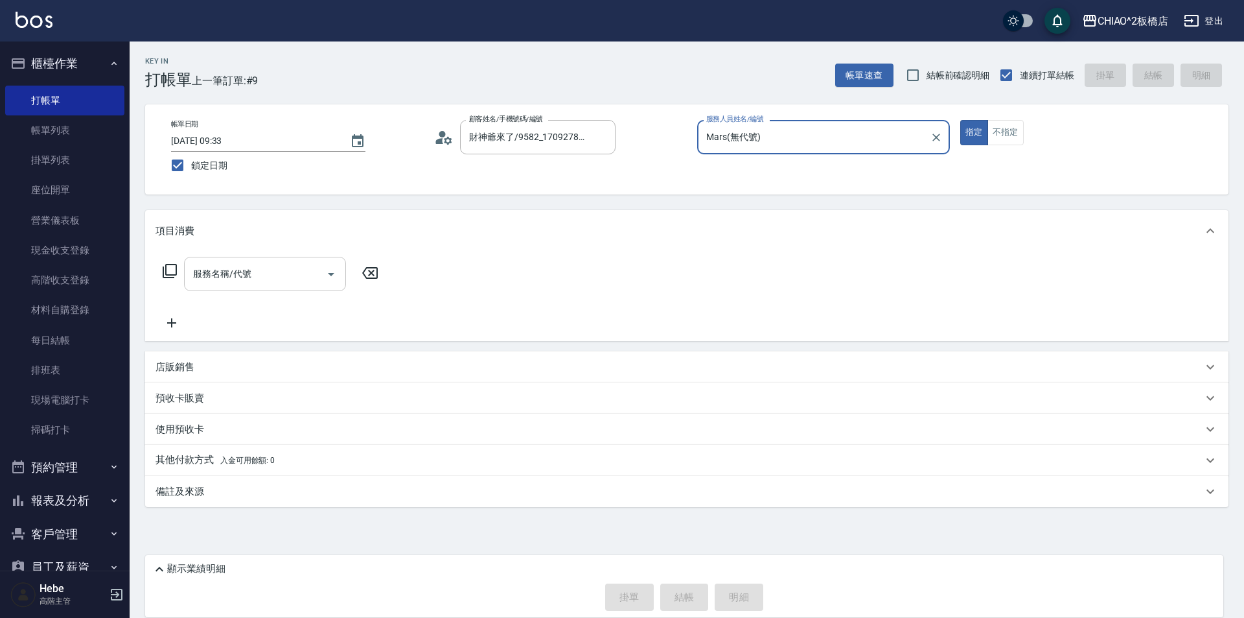
click at [240, 281] on input "服務名稱/代號" at bounding box center [255, 274] width 131 height 23
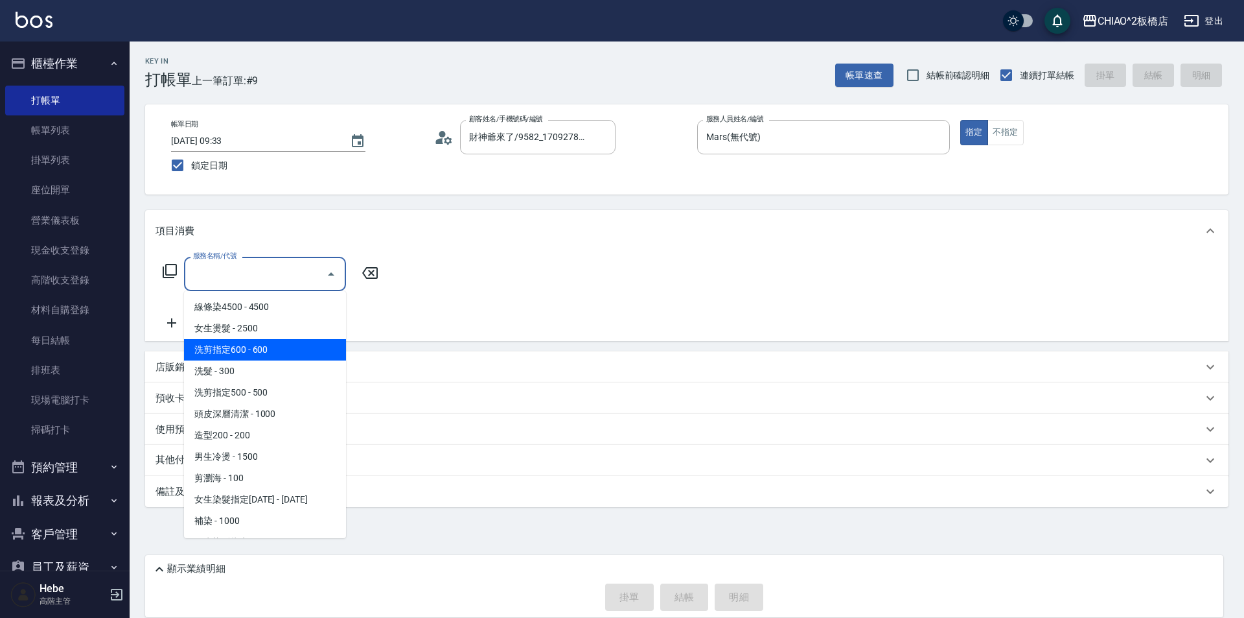
click at [257, 358] on span "洗剪指定600 - 600" at bounding box center [265, 349] width 162 height 21
type input "洗剪指定600(96678)"
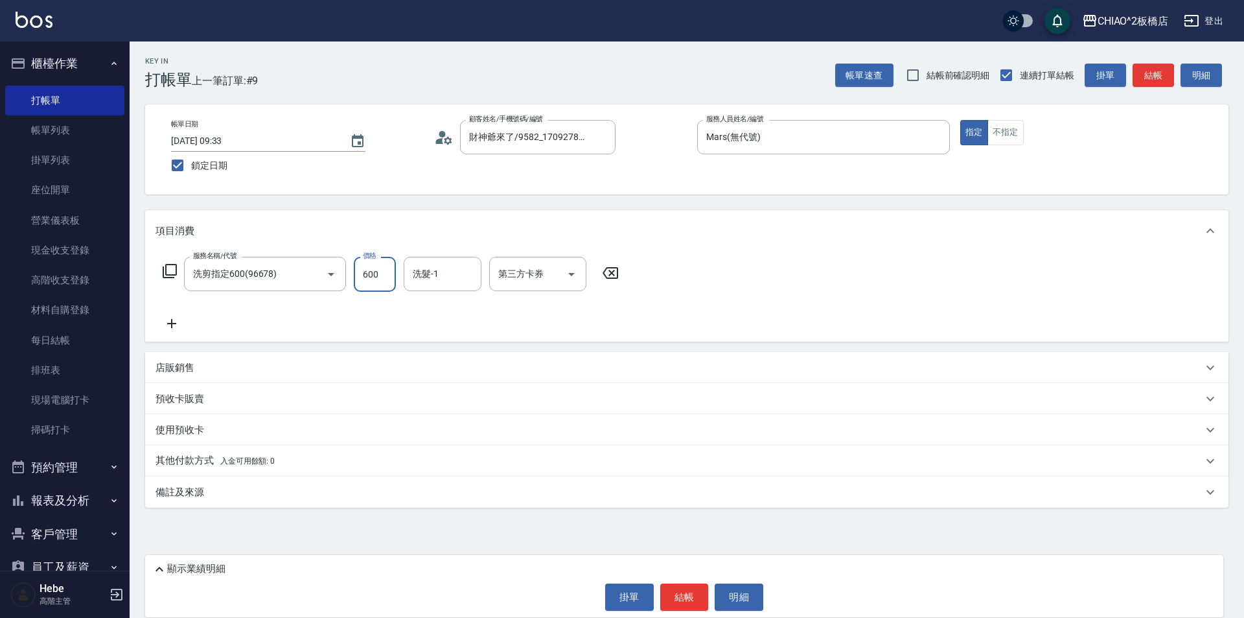
click at [384, 278] on input "600" at bounding box center [375, 274] width 42 height 35
type input "700"
click at [685, 592] on button "結帳" at bounding box center [684, 596] width 49 height 27
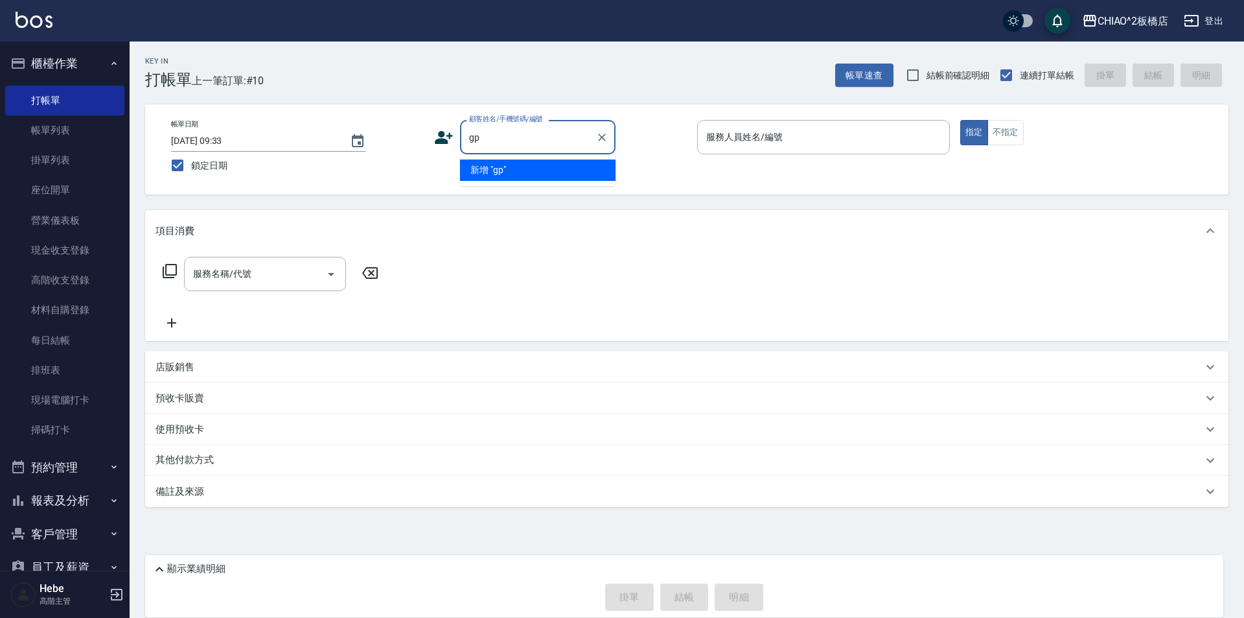
type input "g"
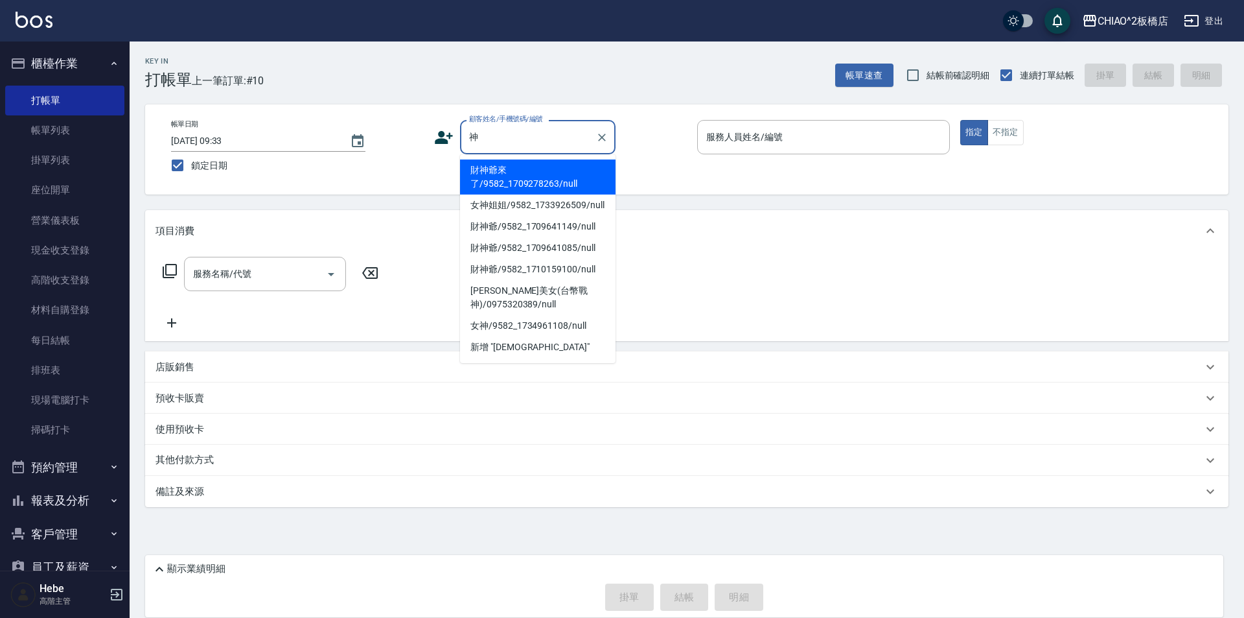
click at [598, 174] on li "財神爺來了/9582_1709278263/null" at bounding box center [538, 176] width 156 height 35
type input "財神爺來了/9582_1709278263/null"
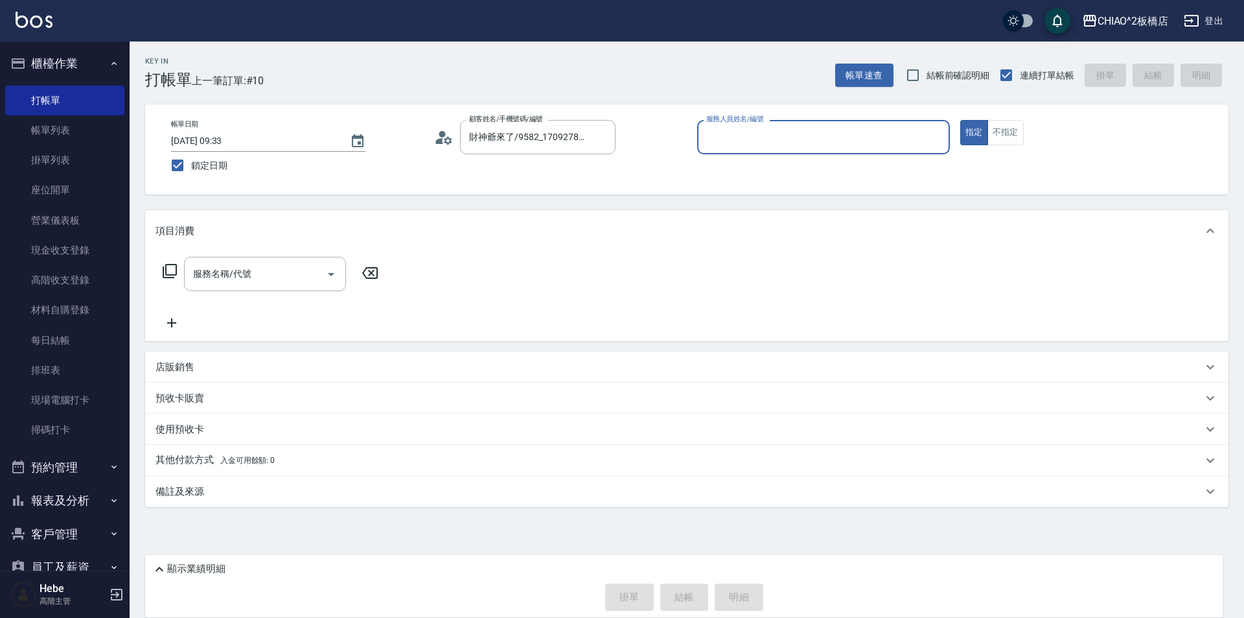
click at [727, 134] on input "服務人員姓名/編號" at bounding box center [823, 137] width 241 height 23
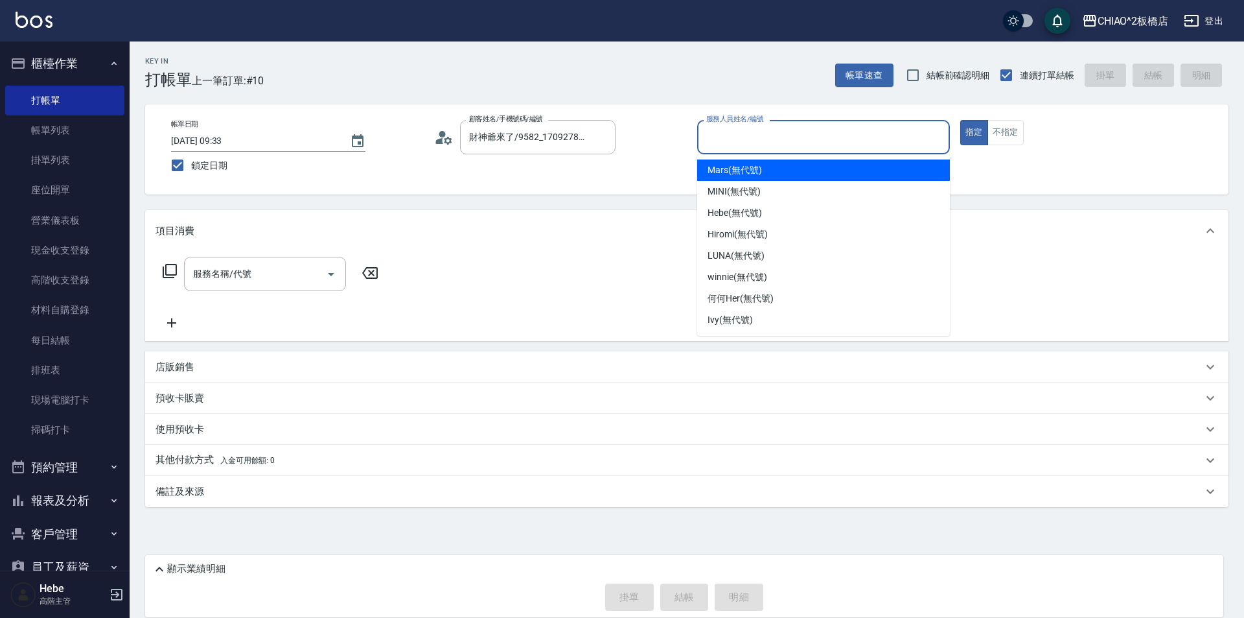
click at [731, 174] on span "Mars (無代號)" at bounding box center [735, 170] width 54 height 14
type input "Mars(無代號)"
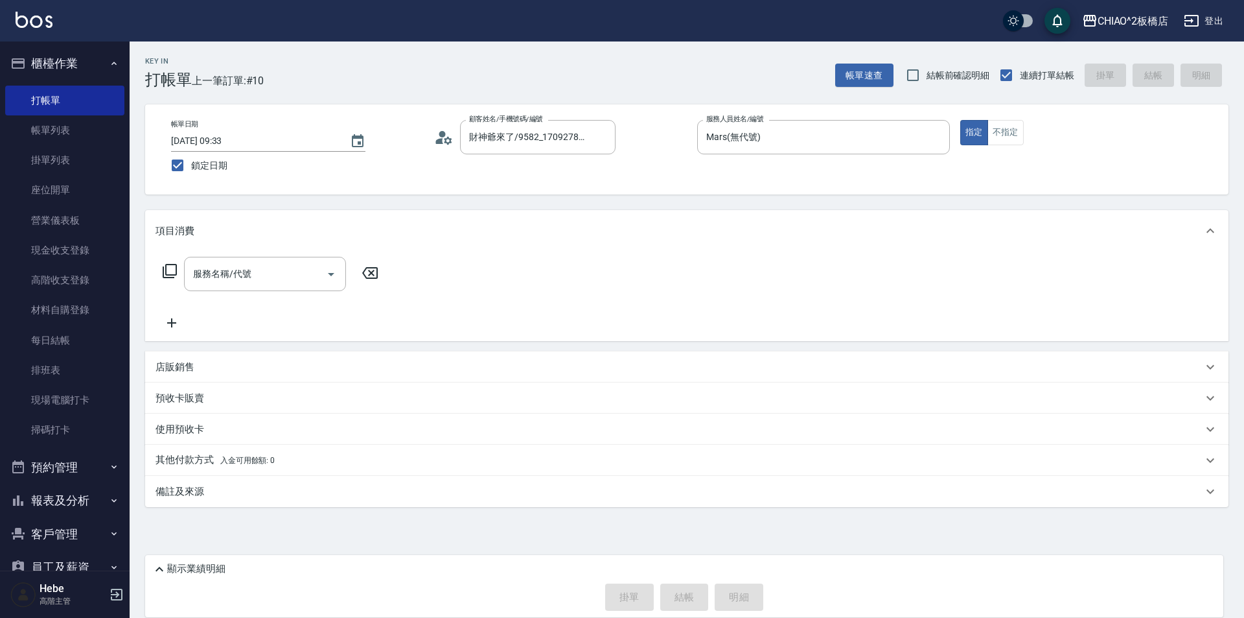
drag, startPoint x: 1024, startPoint y: 138, endPoint x: 985, endPoint y: 150, distance: 40.8
click at [1023, 138] on div "指定 不指定" at bounding box center [1087, 132] width 253 height 25
click at [1005, 137] on button "不指定" at bounding box center [1006, 132] width 36 height 25
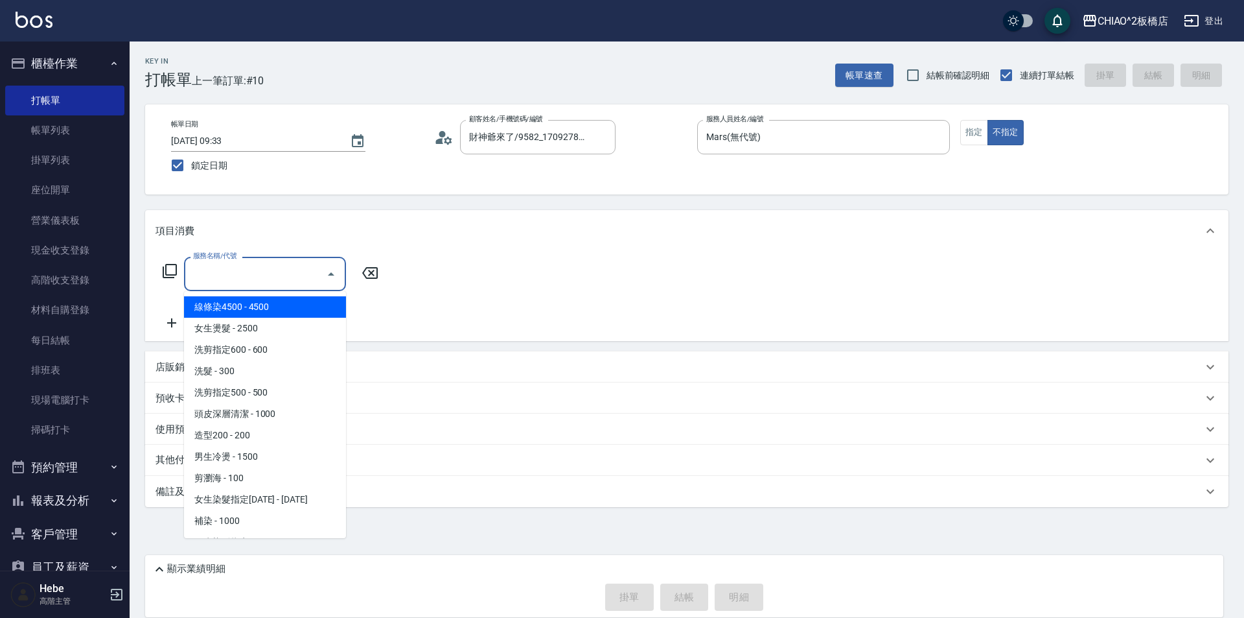
click at [257, 283] on input "服務名稱/代號" at bounding box center [255, 274] width 131 height 23
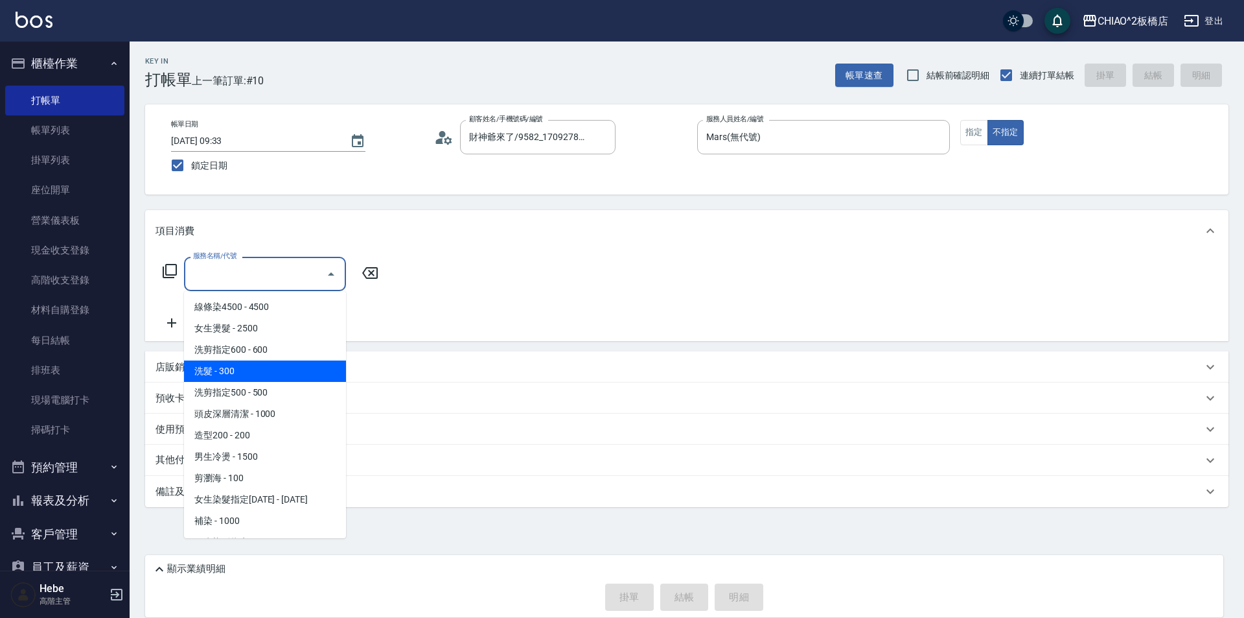
click at [277, 364] on span "洗髮 - 300" at bounding box center [265, 370] width 162 height 21
type input "洗髮(96679)"
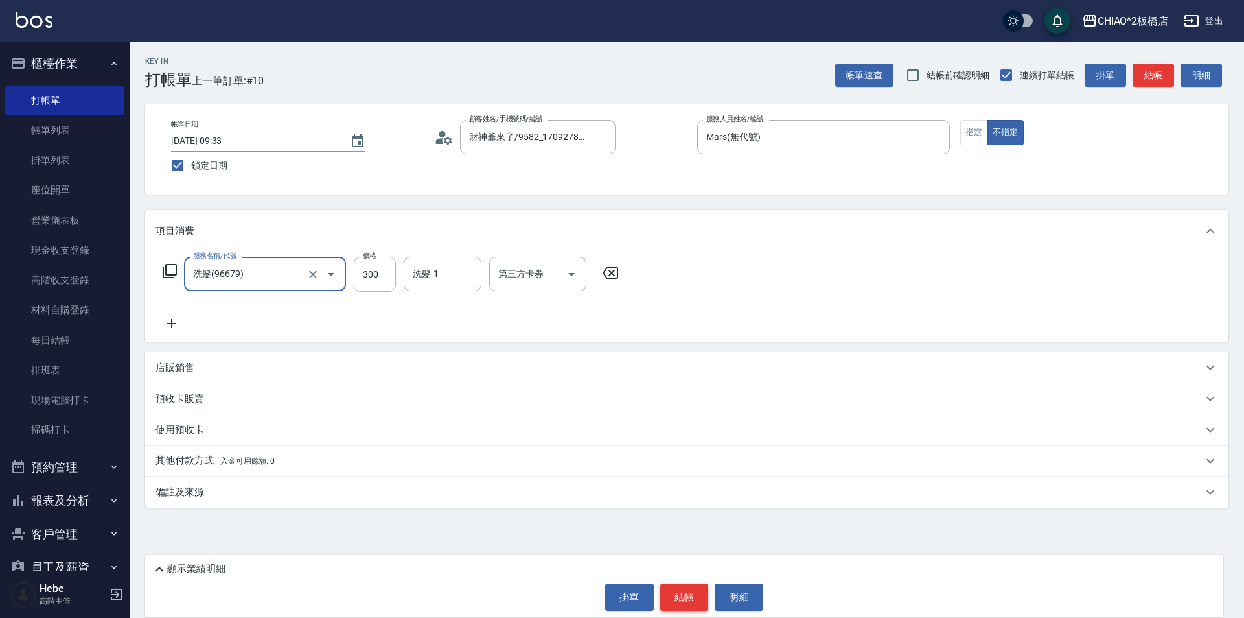
click at [699, 592] on button "結帳" at bounding box center [684, 596] width 49 height 27
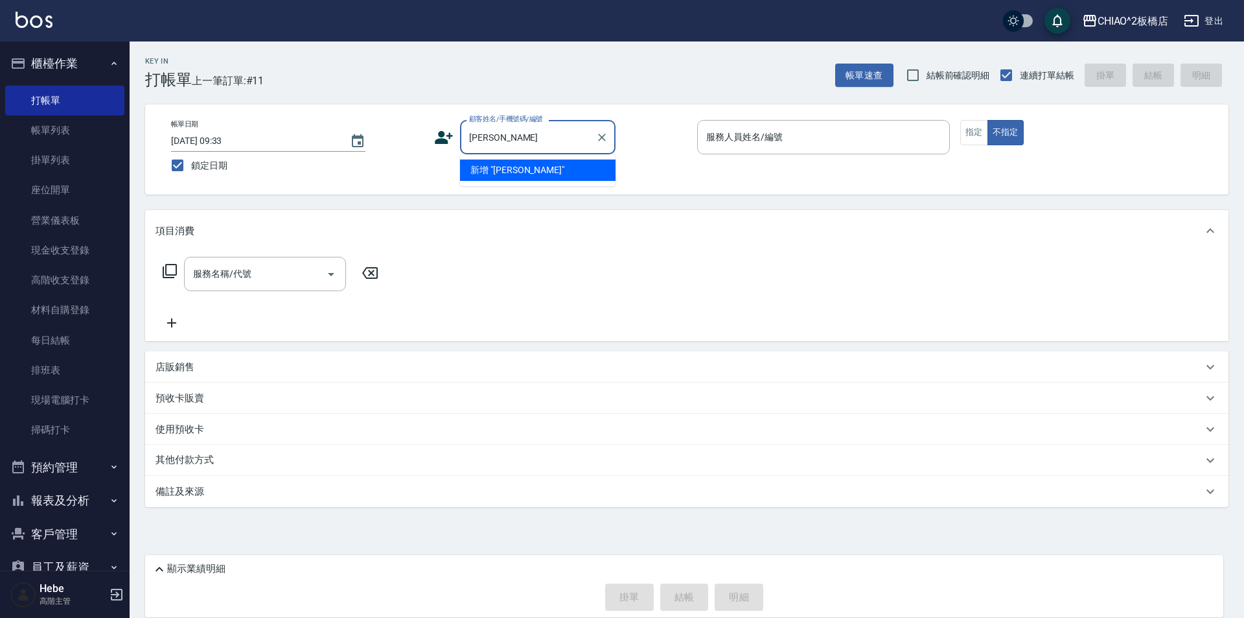
type input "高衡"
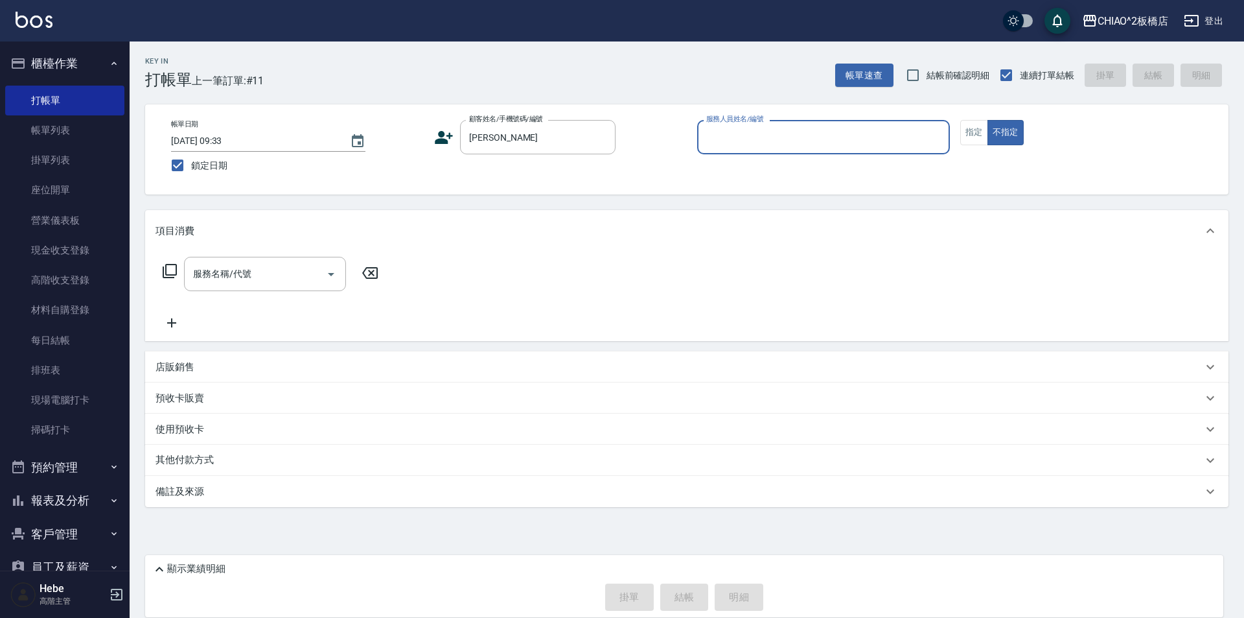
click at [841, 132] on input "服務人員姓名/編號" at bounding box center [823, 137] width 241 height 23
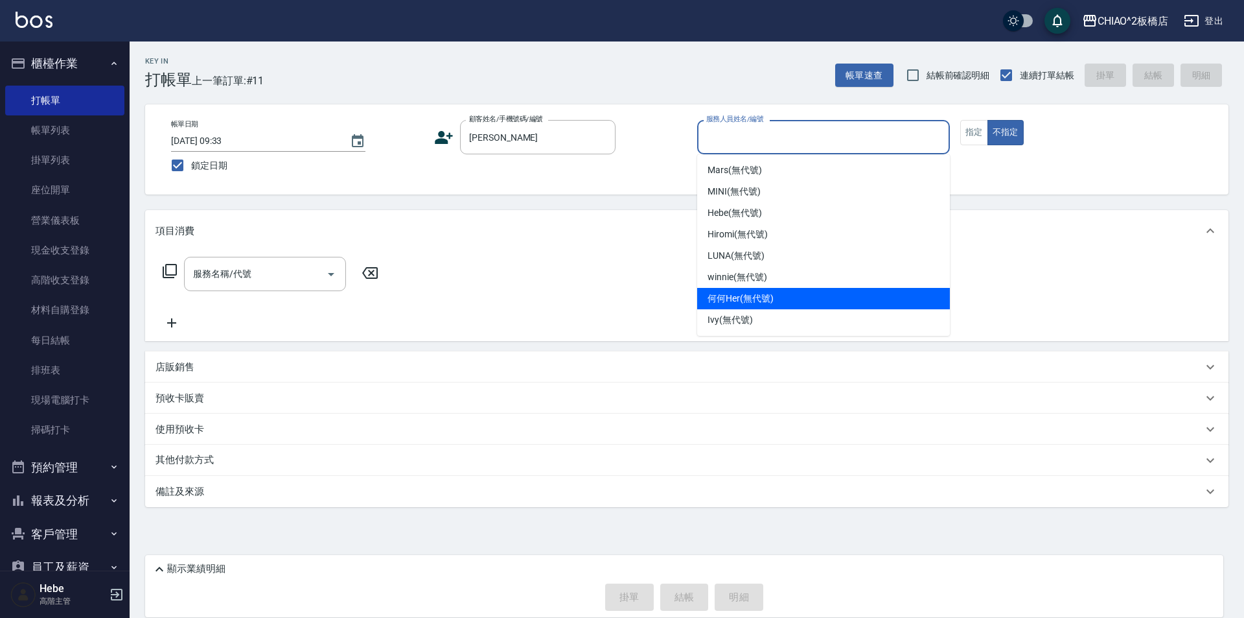
click at [793, 289] on div "何何Her (無代號)" at bounding box center [823, 298] width 253 height 21
type input "何何Her (無代號)"
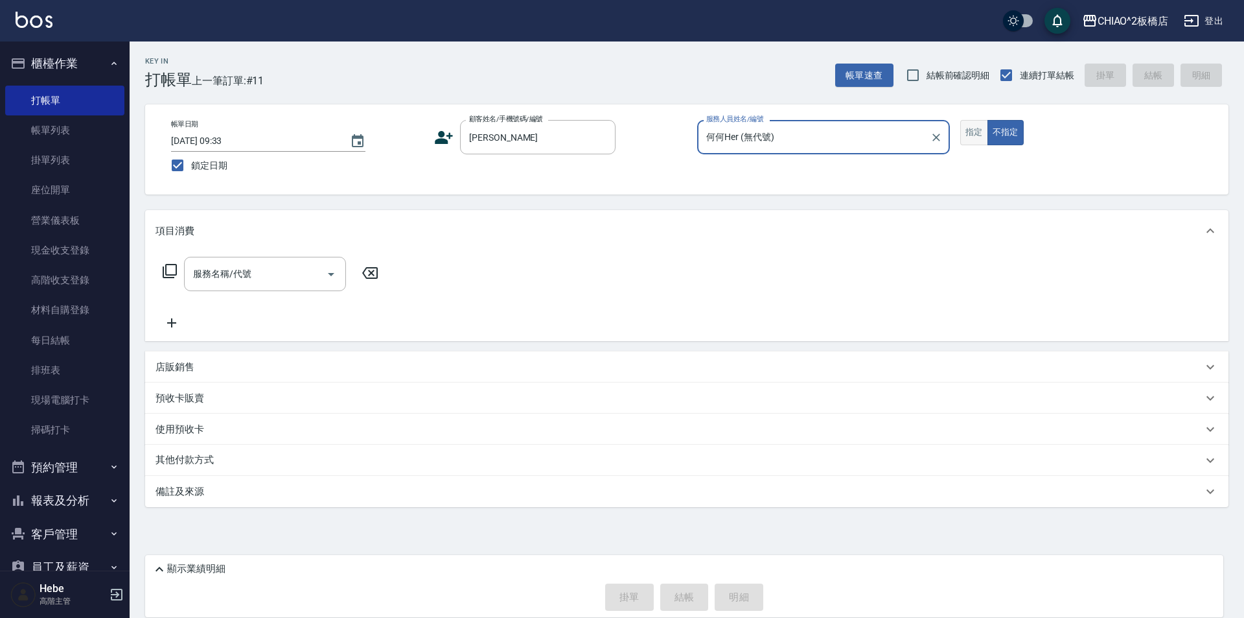
click at [973, 127] on button "指定" at bounding box center [975, 132] width 28 height 25
click at [310, 272] on input "服務名稱/代號" at bounding box center [255, 274] width 131 height 23
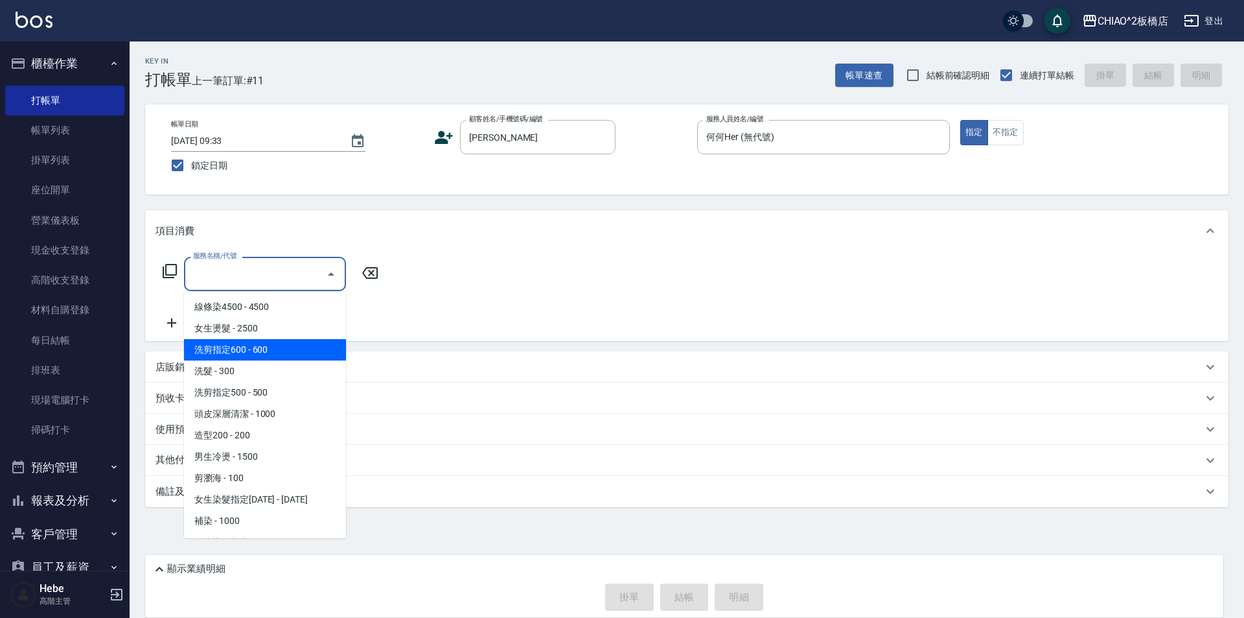
click at [275, 354] on span "洗剪指定600 - 600" at bounding box center [265, 349] width 162 height 21
type input "洗剪指定600(96678)"
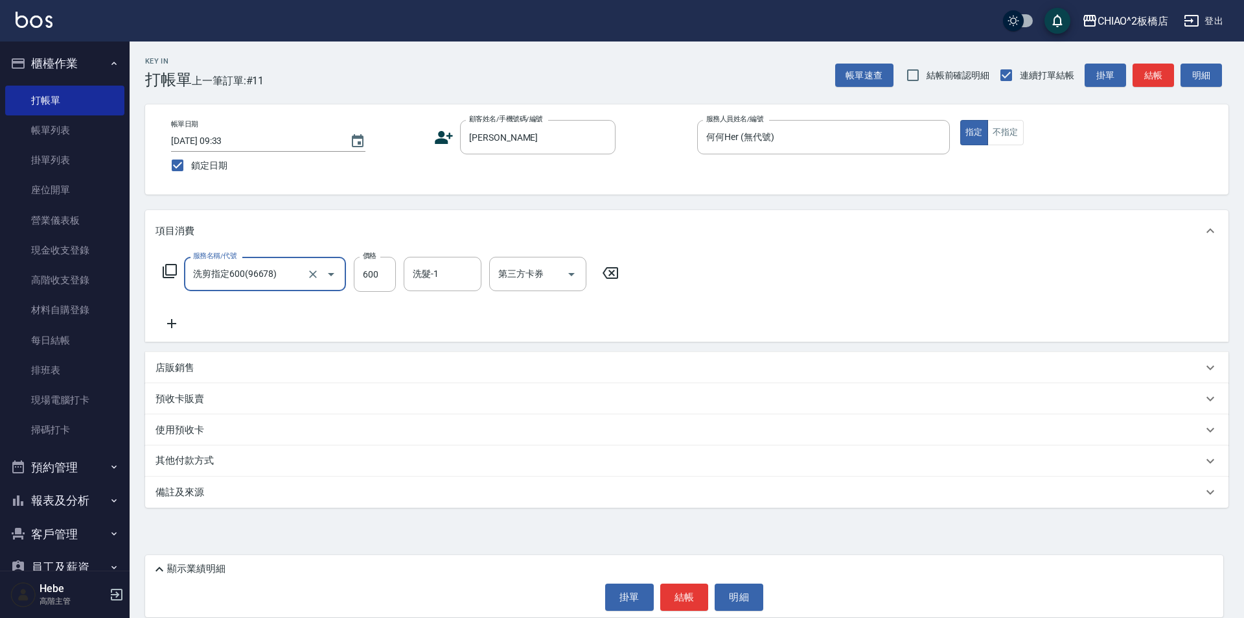
click at [225, 466] on div "其他付款方式" at bounding box center [679, 461] width 1047 height 14
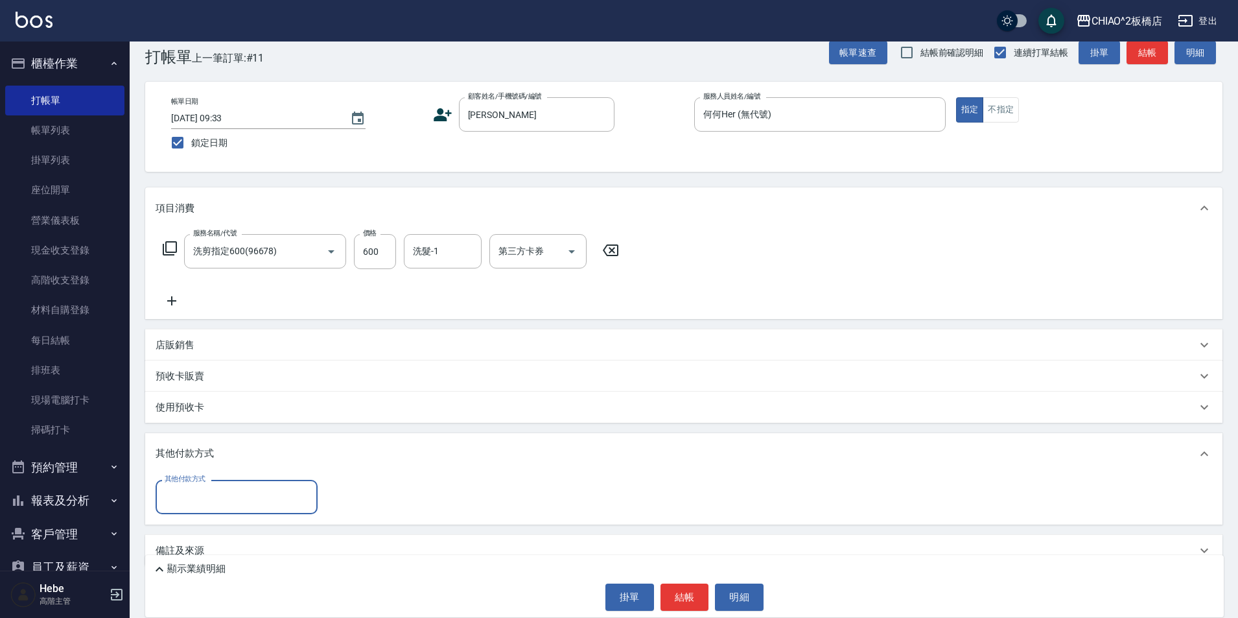
scroll to position [42, 0]
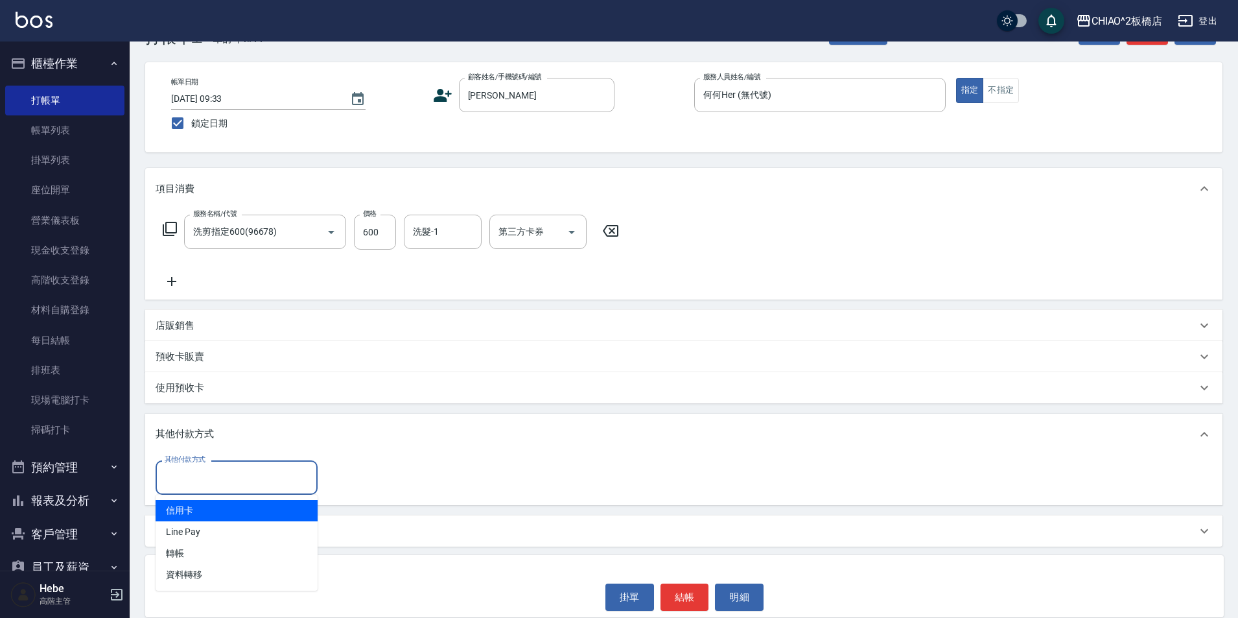
click at [223, 481] on input "其他付款方式" at bounding box center [236, 477] width 150 height 23
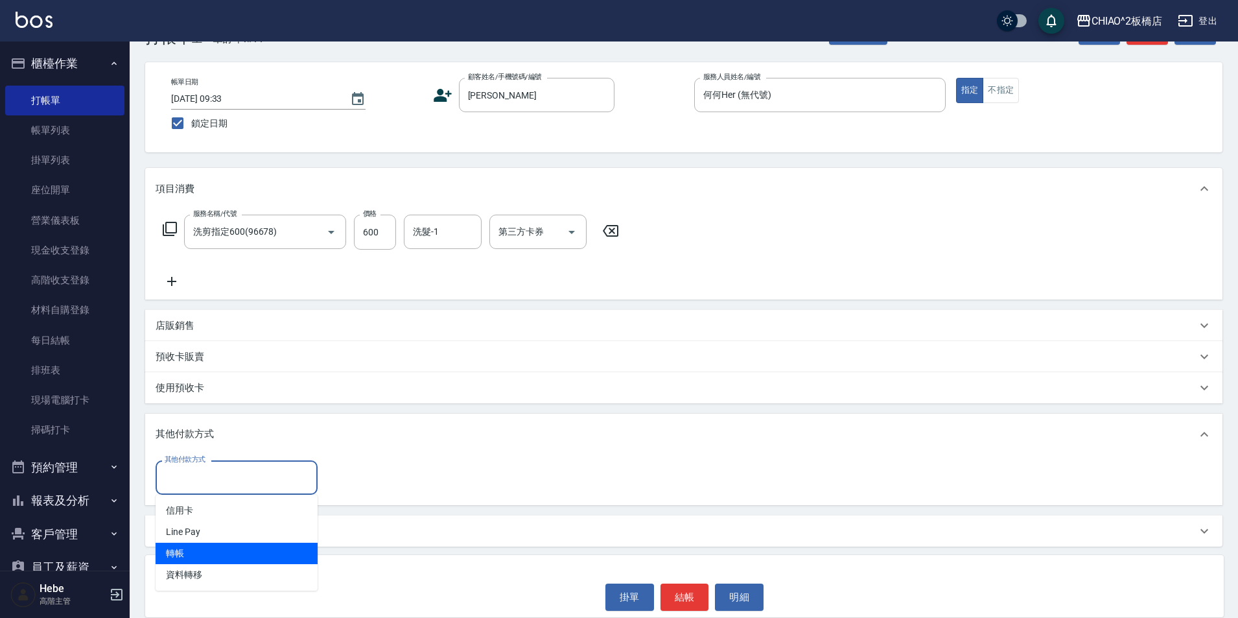
click at [223, 550] on span "轉帳" at bounding box center [237, 553] width 162 height 21
type input "轉帳"
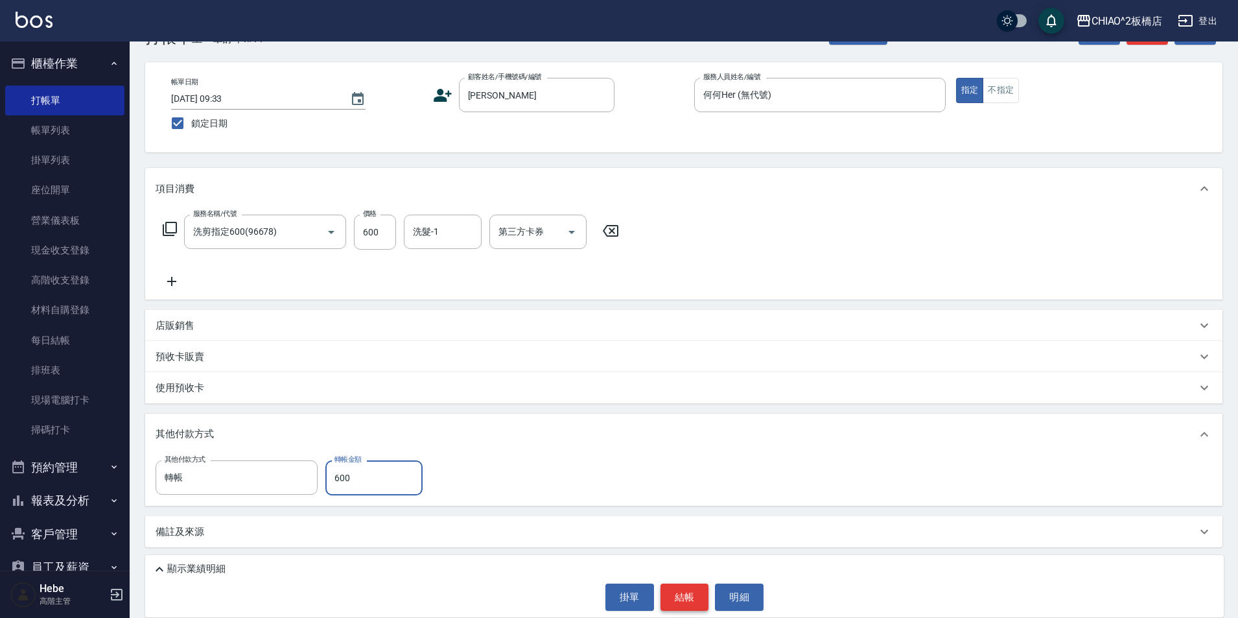
type input "600"
click at [675, 602] on button "結帳" at bounding box center [684, 596] width 49 height 27
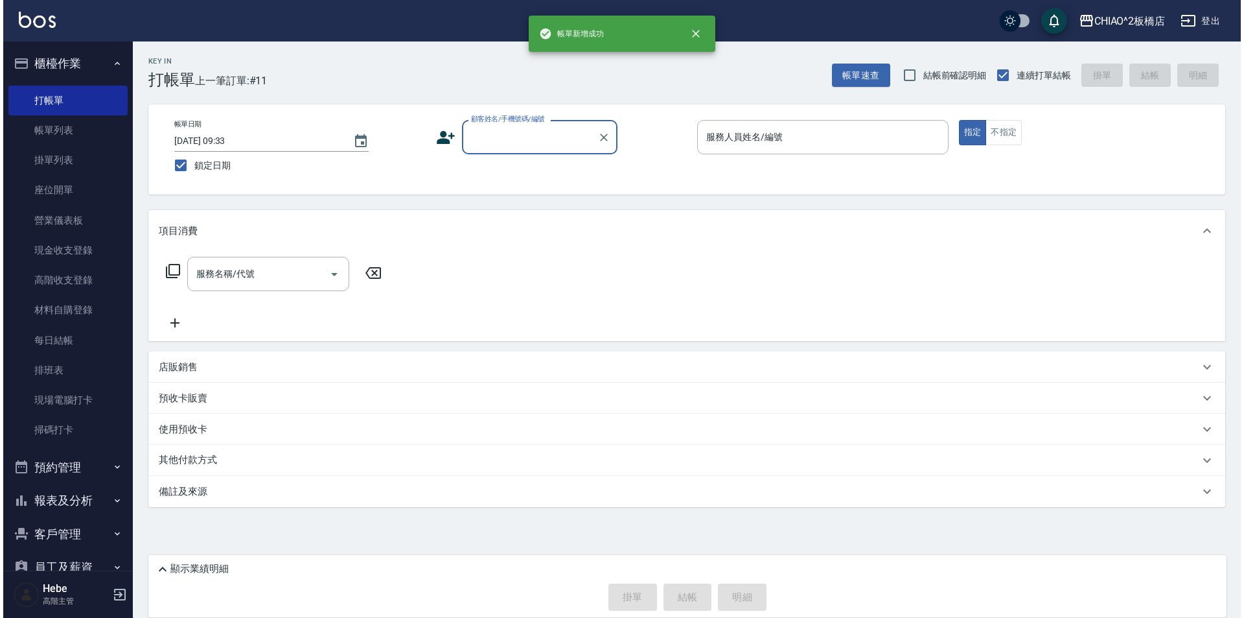
scroll to position [0, 0]
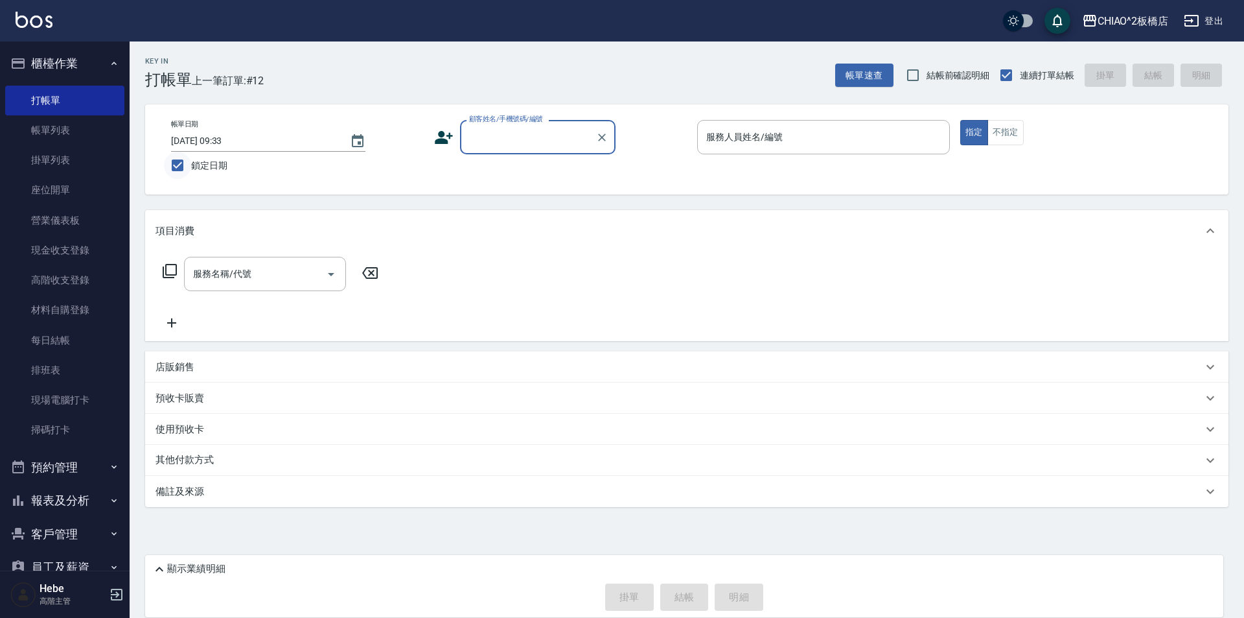
click at [179, 172] on input "鎖定日期" at bounding box center [177, 165] width 27 height 27
checkbox input "false"
type input "2025/09/13 09:37"
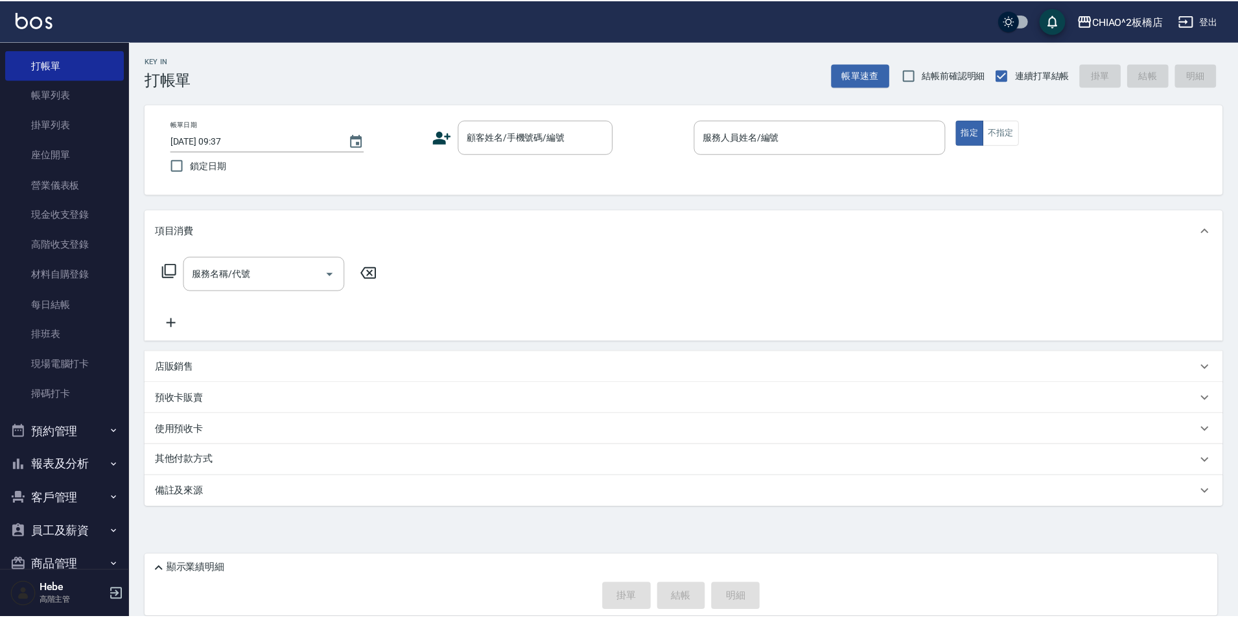
scroll to position [65, 0]
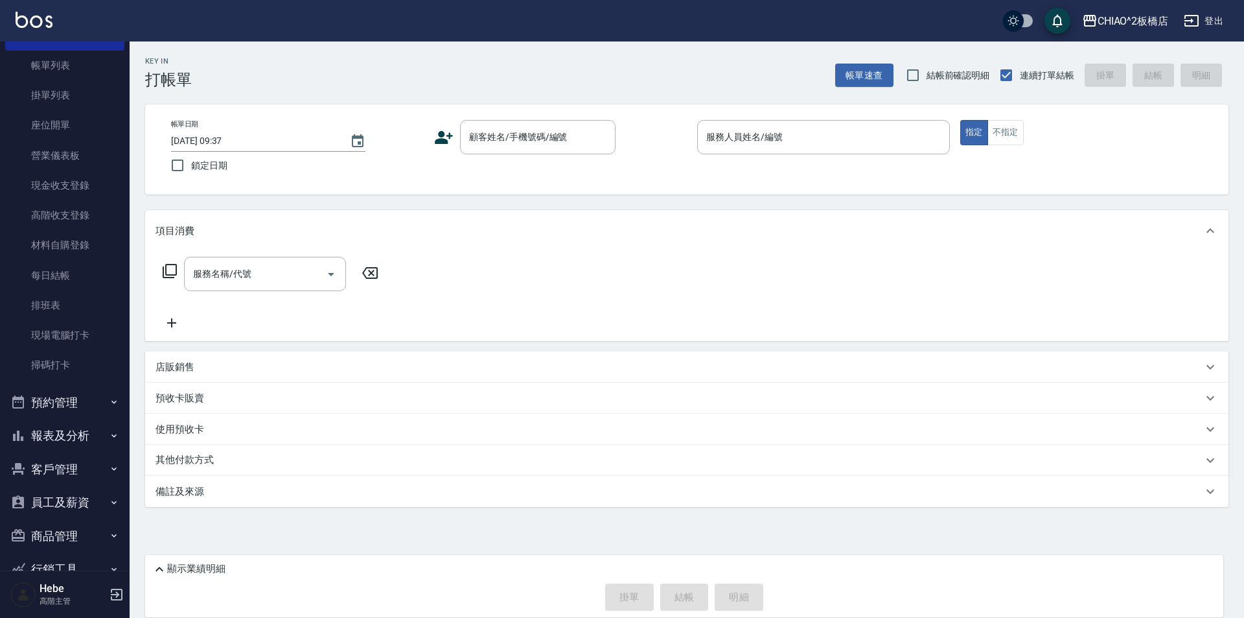
click at [77, 438] on button "報表及分析" at bounding box center [64, 436] width 119 height 34
click at [75, 464] on link "報表目錄" at bounding box center [64, 473] width 119 height 30
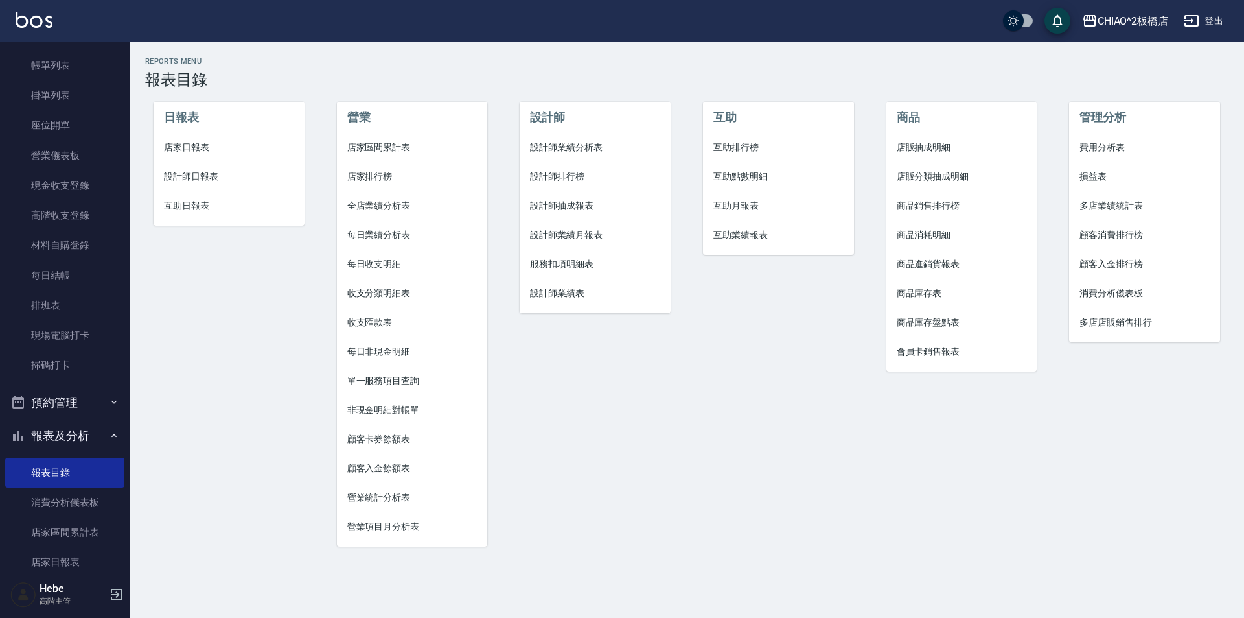
click at [200, 148] on span "店家日報表" at bounding box center [229, 148] width 130 height 14
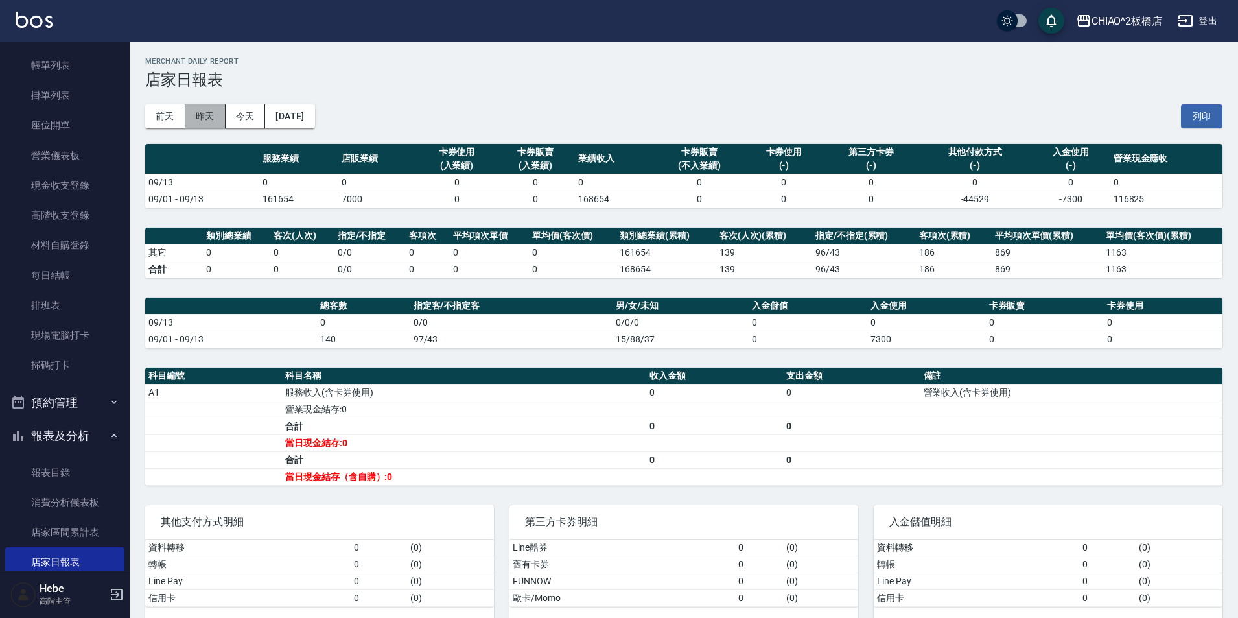
click at [213, 115] on button "昨天" at bounding box center [205, 116] width 40 height 24
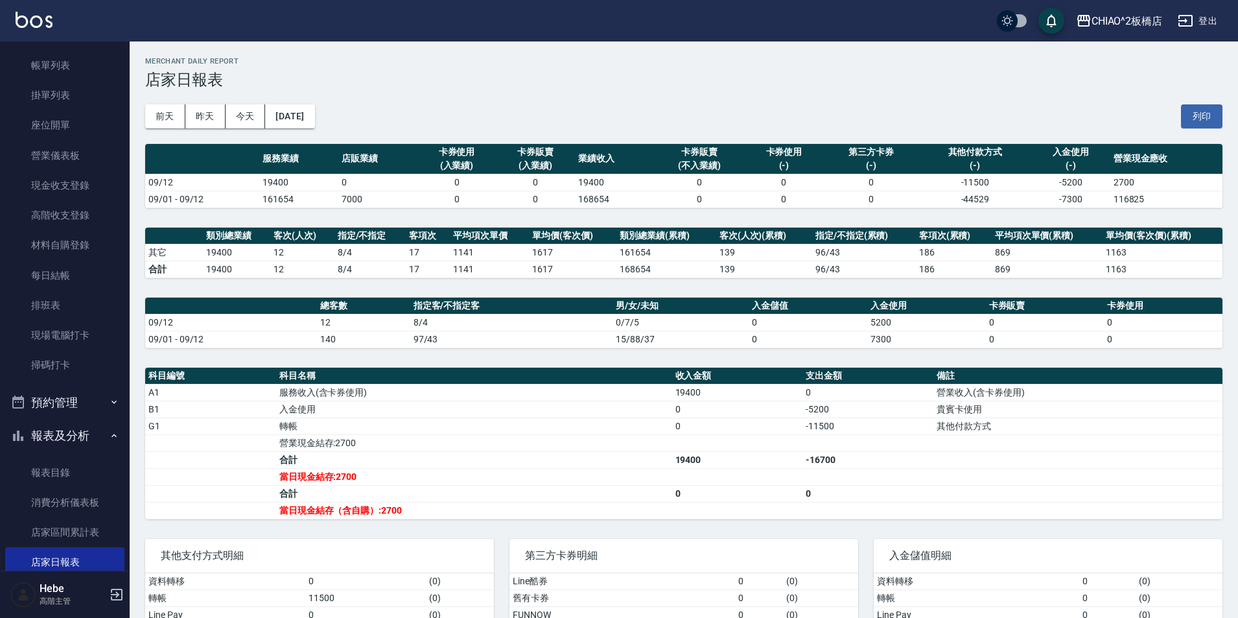
scroll to position [54, 0]
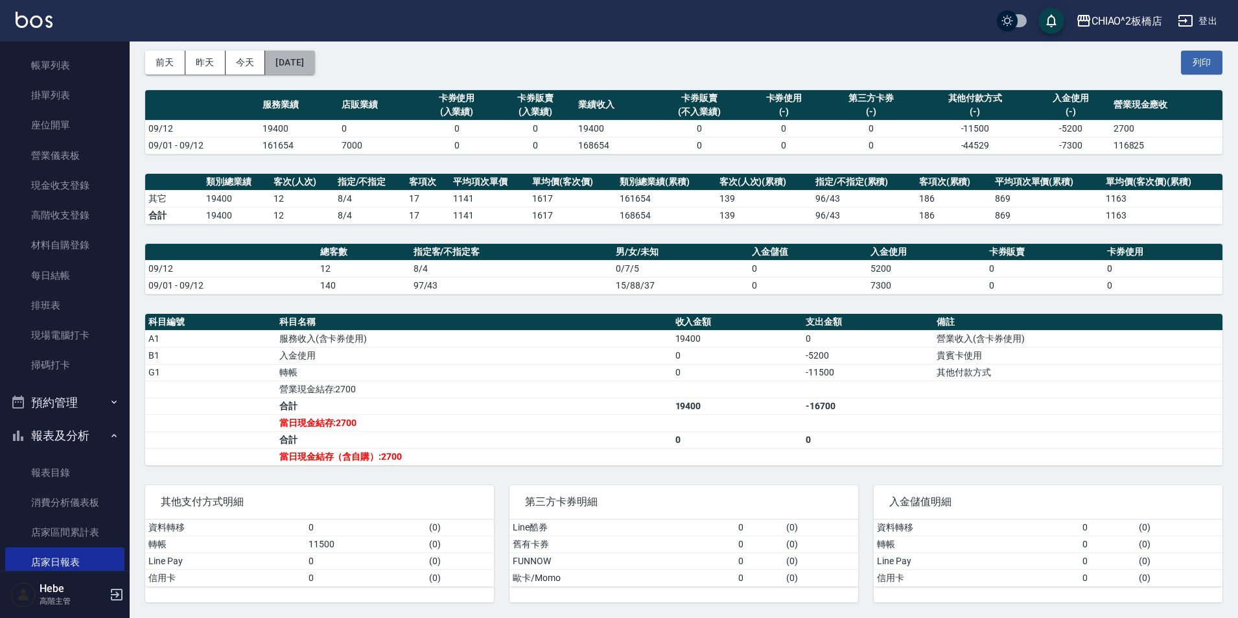
click at [314, 65] on button "2025/09/12" at bounding box center [289, 63] width 49 height 24
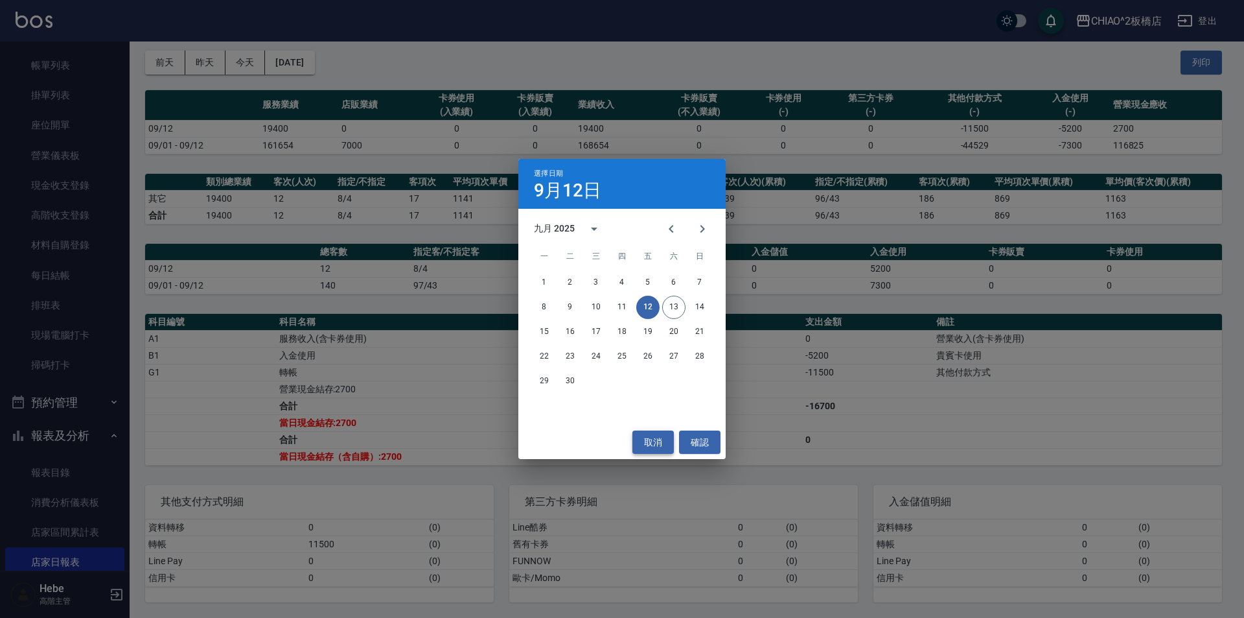
click at [645, 440] on button "取消" at bounding box center [653, 442] width 41 height 24
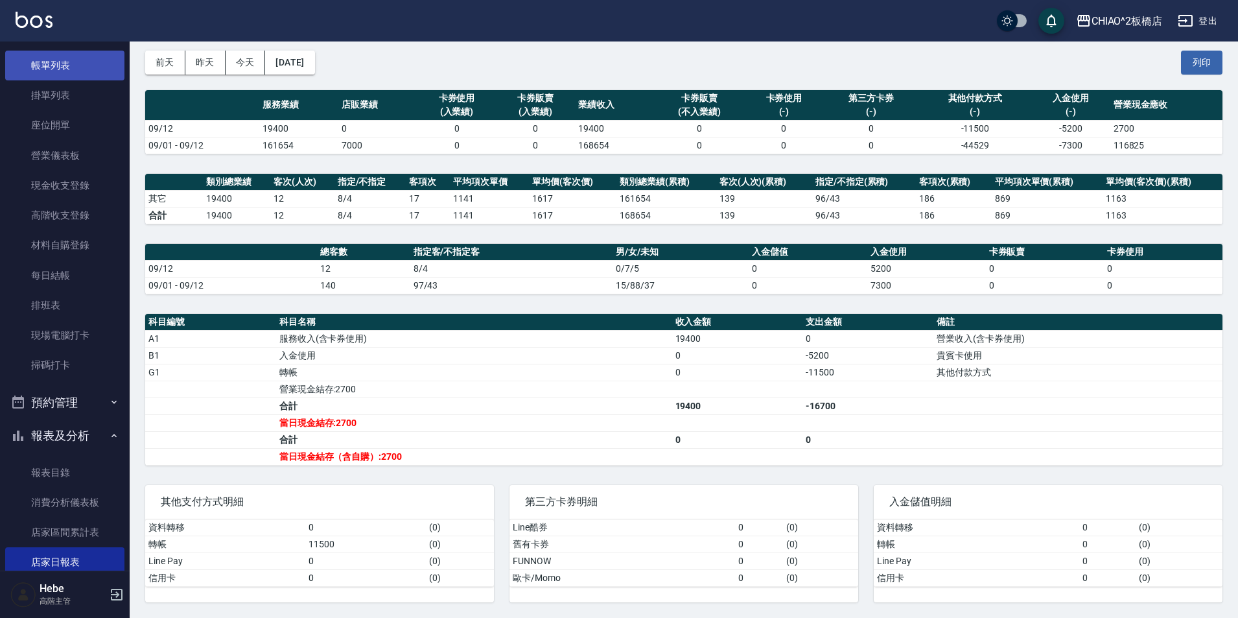
scroll to position [0, 0]
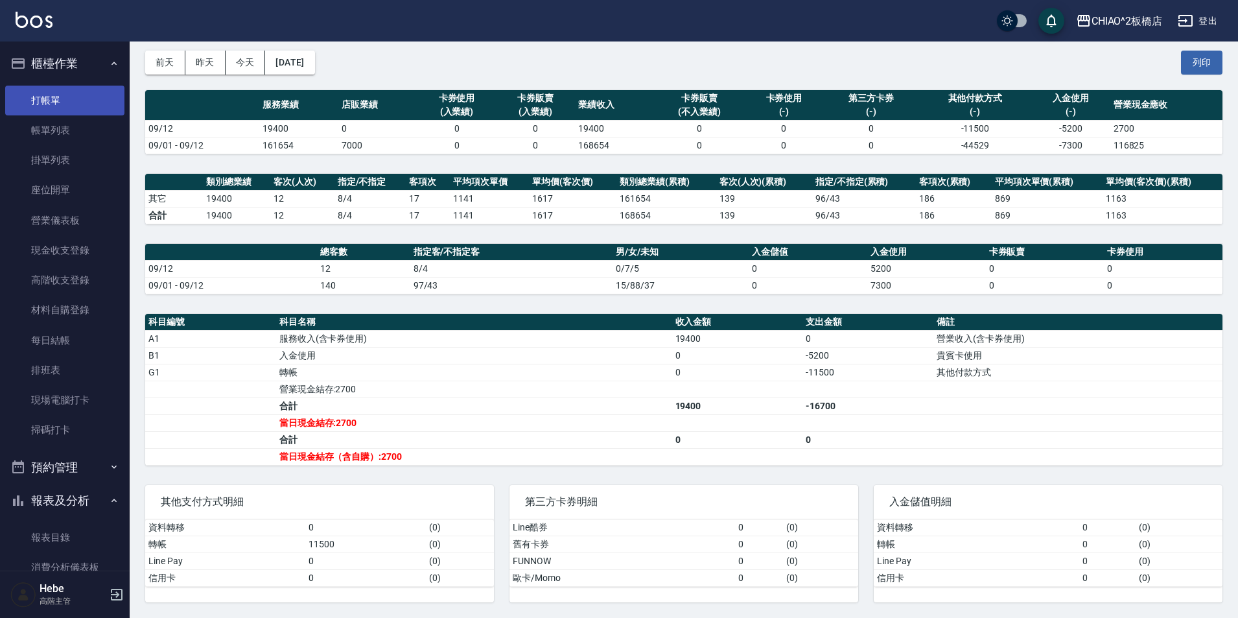
click at [43, 100] on link "打帳單" at bounding box center [64, 101] width 119 height 30
